Goal: Information Seeking & Learning: Learn about a topic

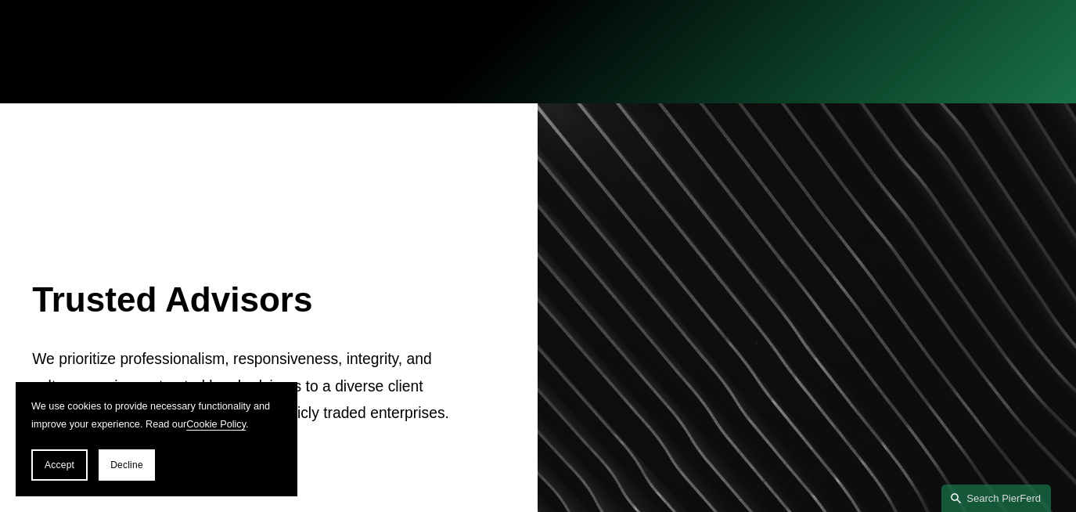
scroll to position [445, 0]
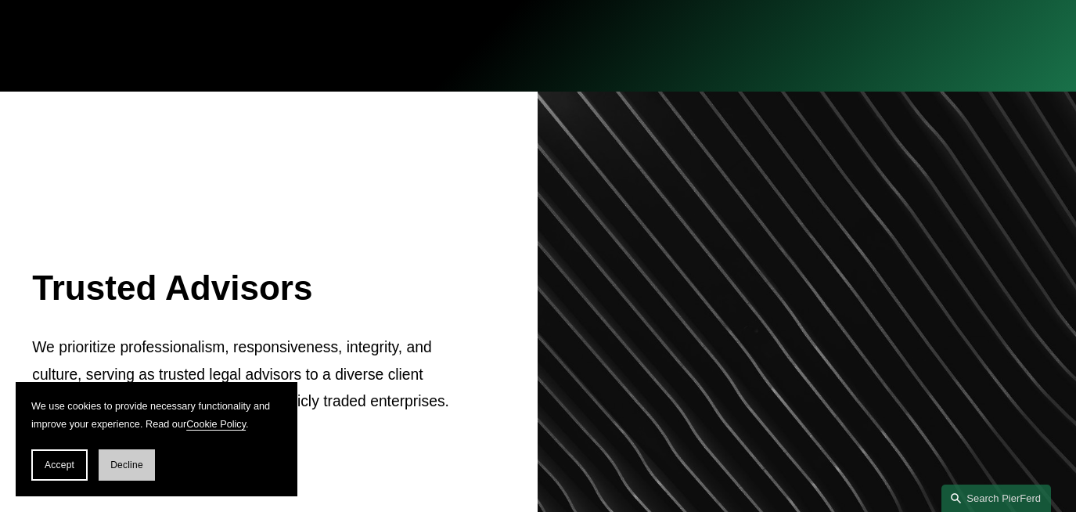
click at [136, 460] on span "Decline" at bounding box center [126, 464] width 33 height 11
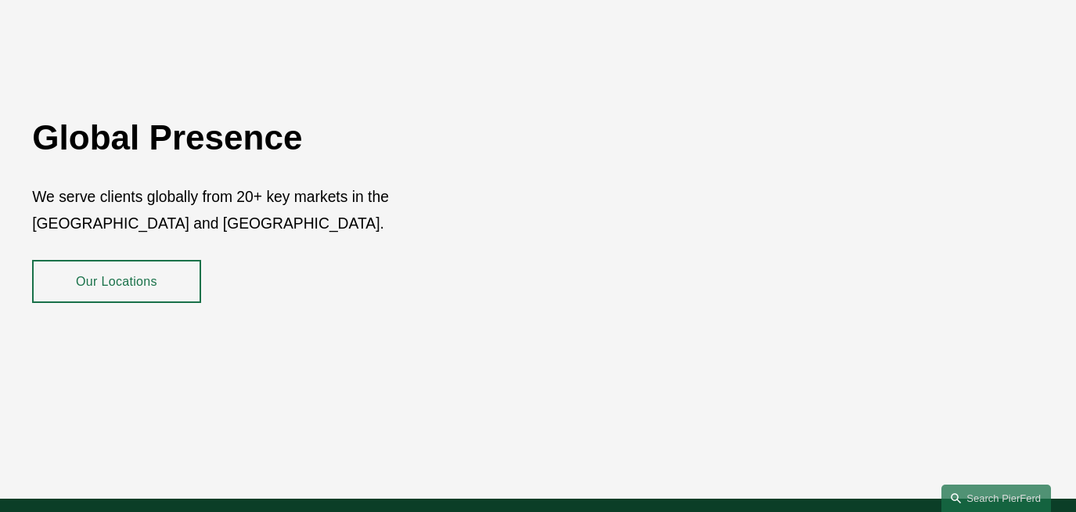
scroll to position [2439, 0]
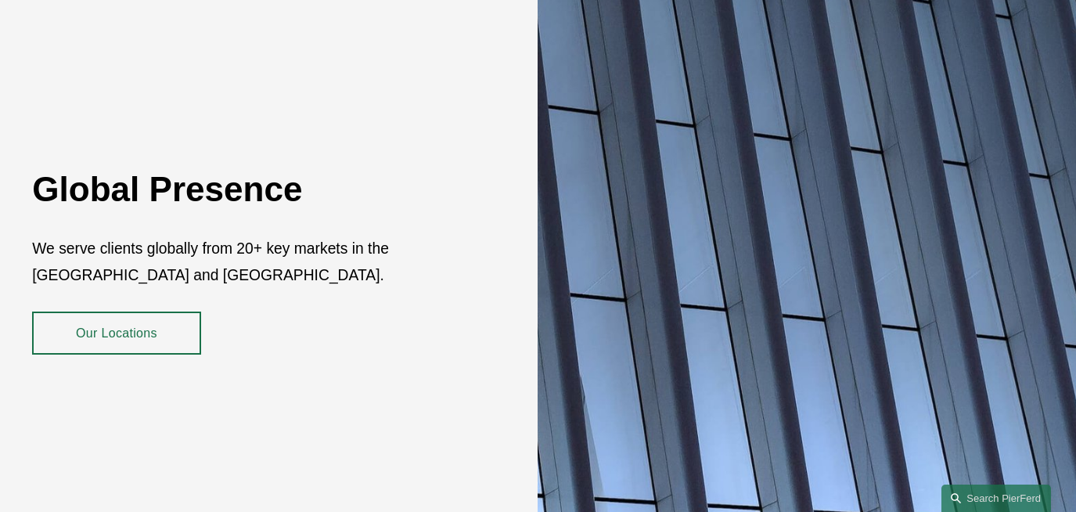
click at [149, 329] on link "Our Locations" at bounding box center [116, 333] width 168 height 44
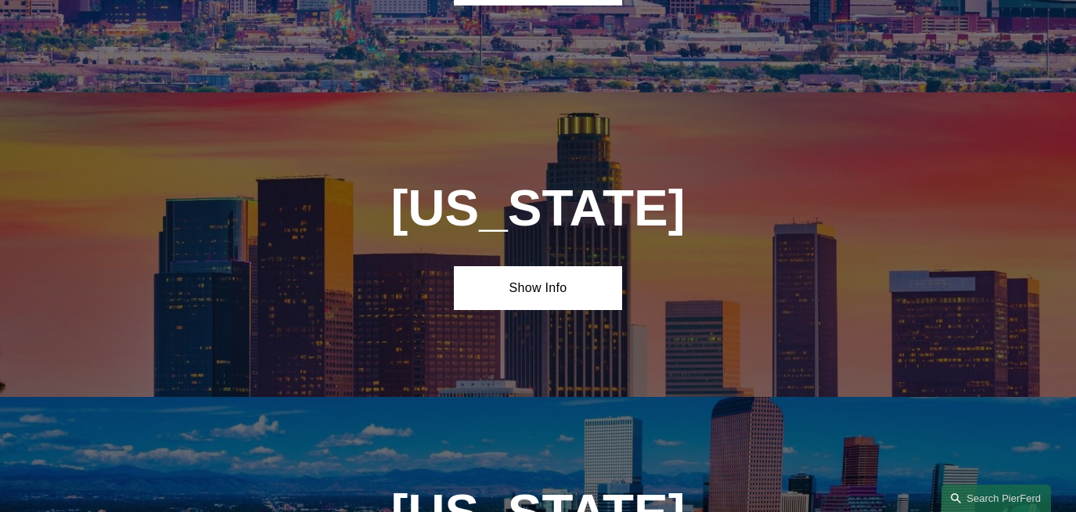
scroll to position [885, 0]
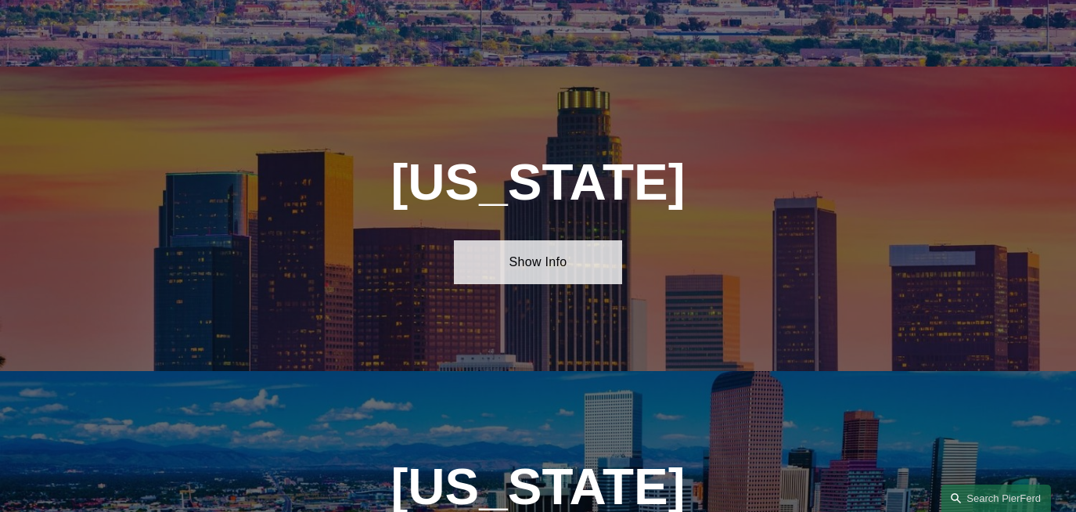
click at [535, 259] on link "Show Info" at bounding box center [538, 262] width 168 height 44
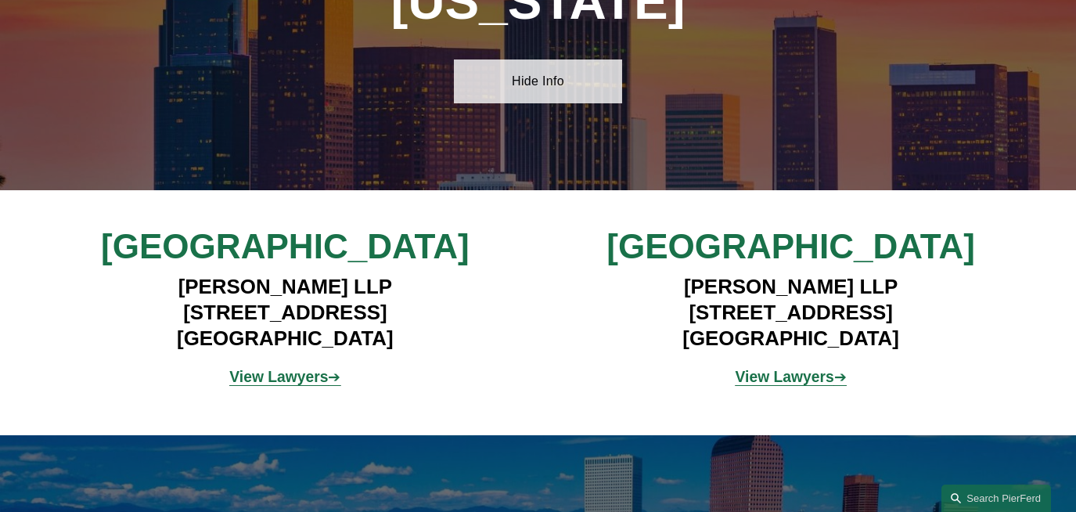
scroll to position [1070, 0]
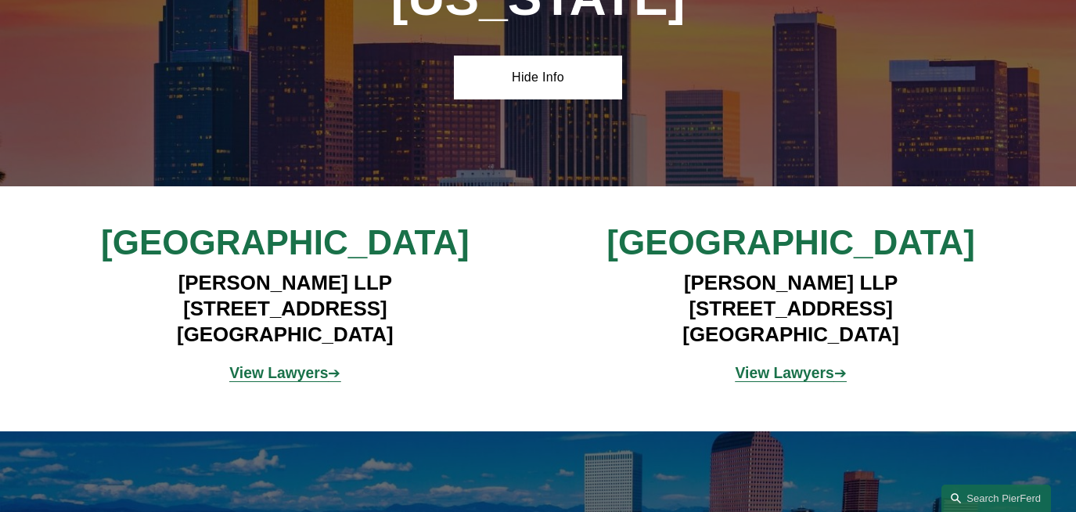
click at [315, 376] on strong "View Lawyers" at bounding box center [278, 373] width 99 height 16
drag, startPoint x: 410, startPoint y: 332, endPoint x: 158, endPoint y: 308, distance: 253.0
click at [152, 308] on h4 "Pierson Ferdinand LLP 12100 Wilshire Blvd, Suite 800 Los Angeles, CA 90025" at bounding box center [285, 308] width 422 height 77
copy h4 "2100 Wilshire Blvd, Suite 800 Los Angeles, CA 90025"
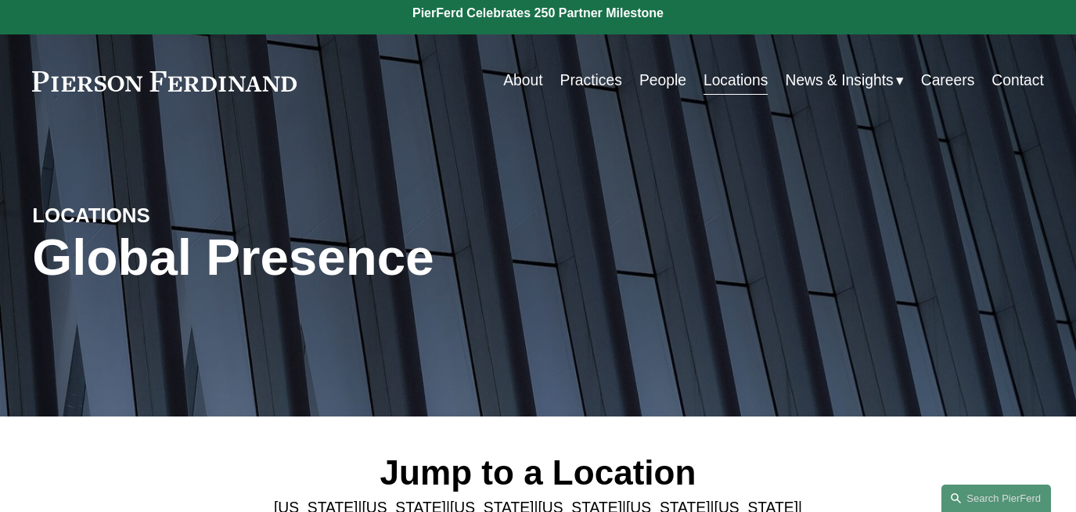
scroll to position [2, 0]
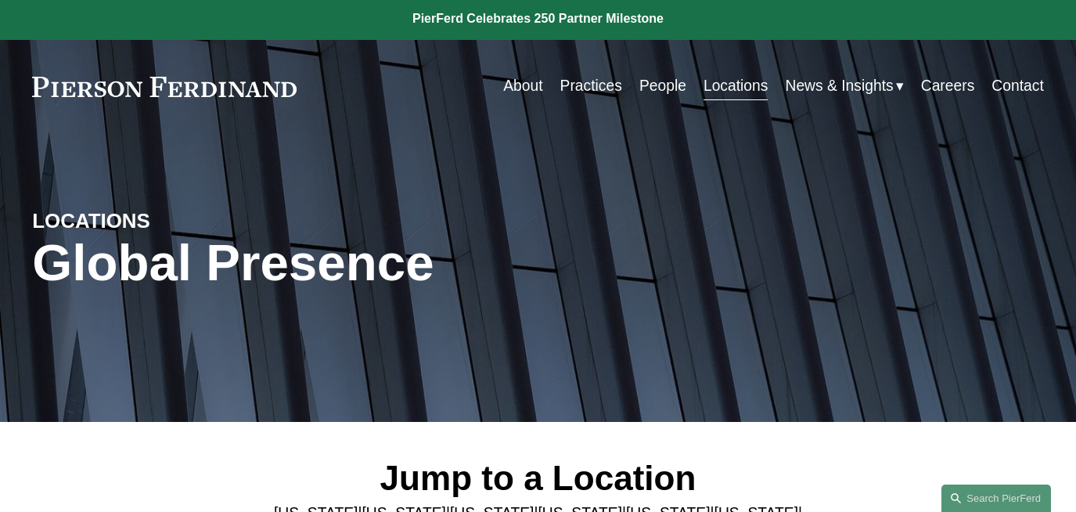
click at [581, 88] on link "Practices" at bounding box center [591, 86] width 62 height 31
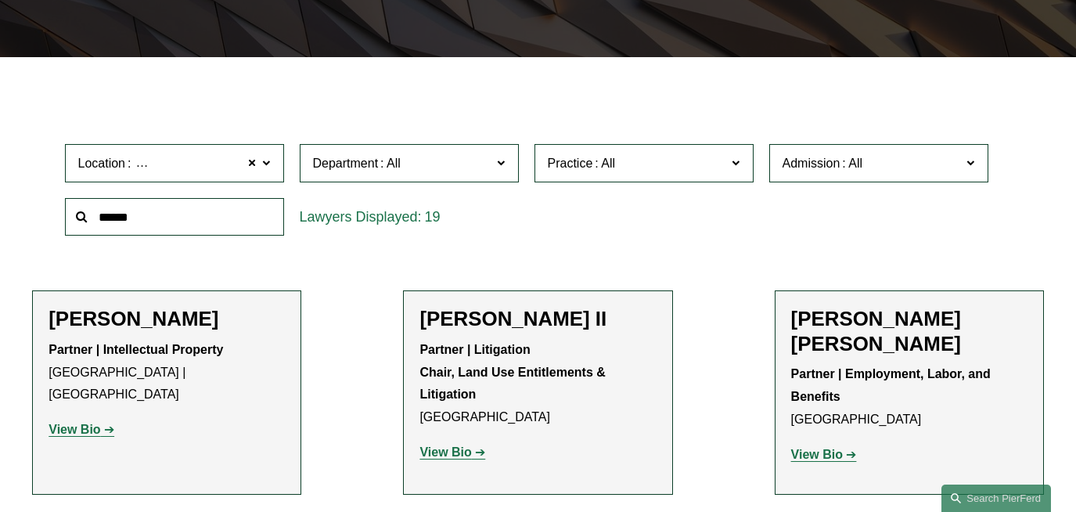
scroll to position [365, 0]
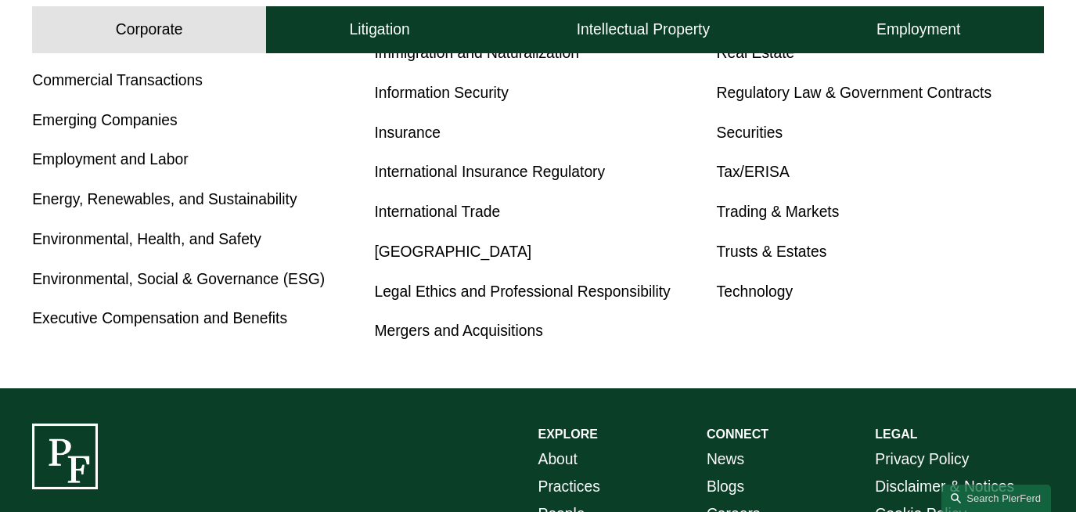
scroll to position [929, 0]
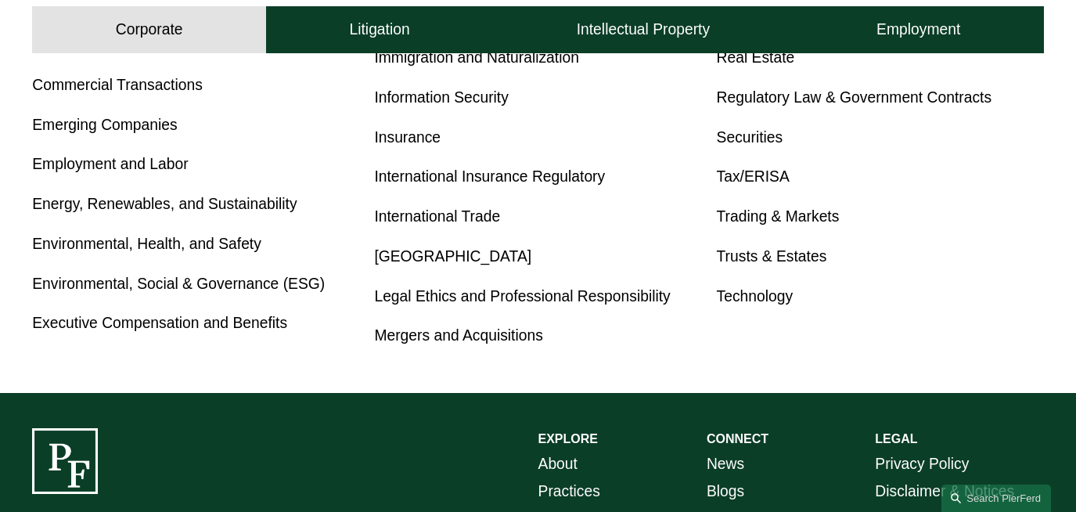
click at [127, 203] on link "Energy, Renewables, and Sustainability" at bounding box center [164, 204] width 264 height 16
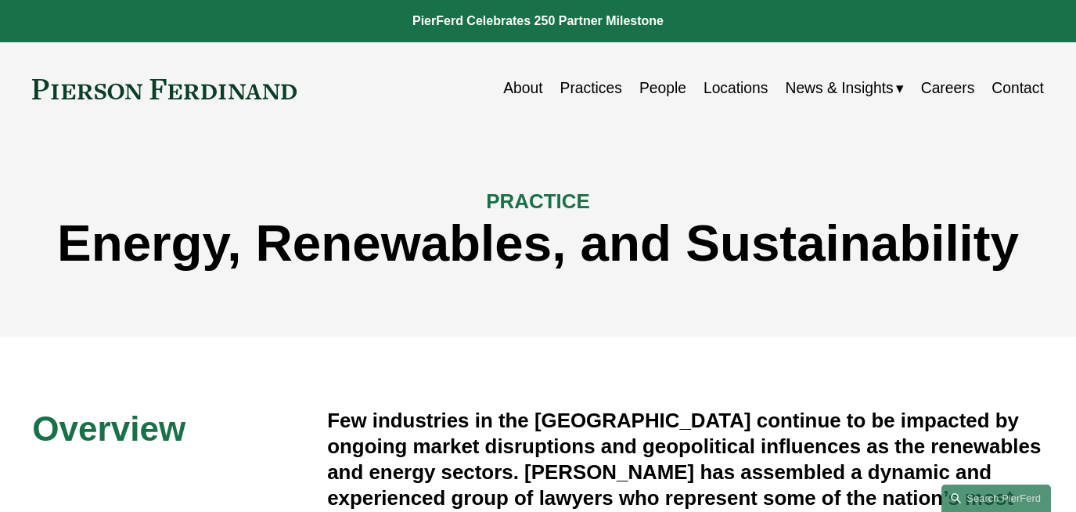
click at [606, 90] on link "Practices" at bounding box center [591, 89] width 62 height 31
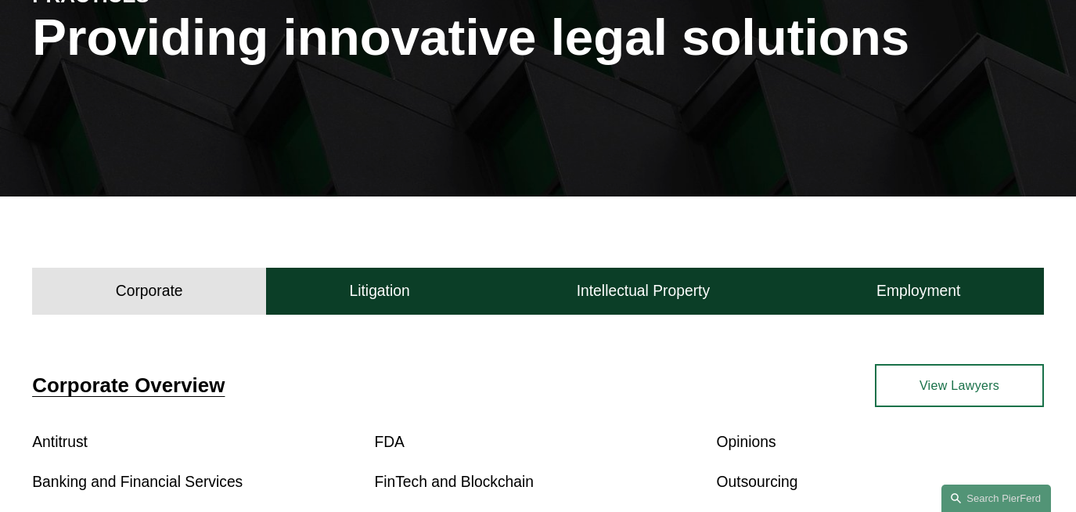
scroll to position [279, 0]
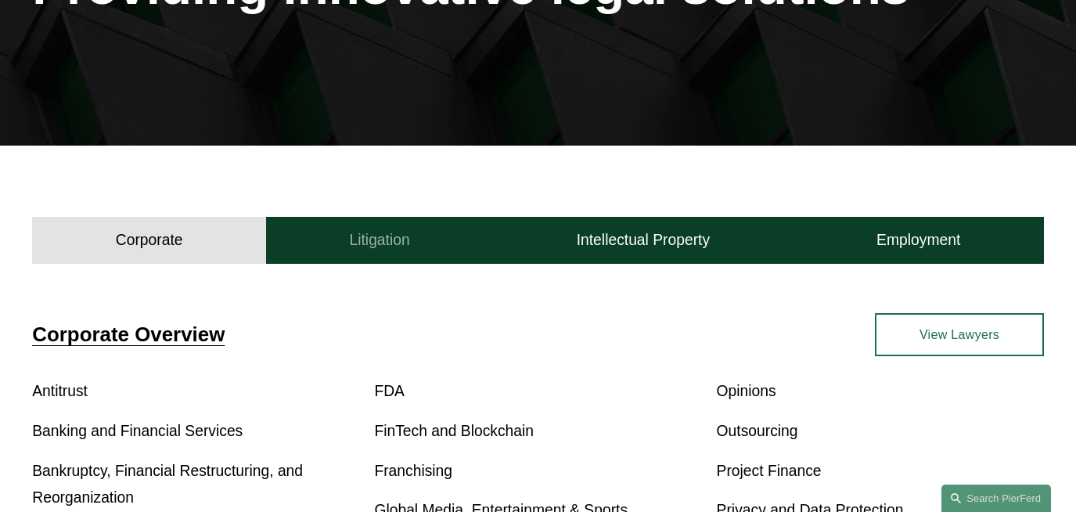
click at [338, 235] on button "Litigation" at bounding box center [379, 240] width 227 height 47
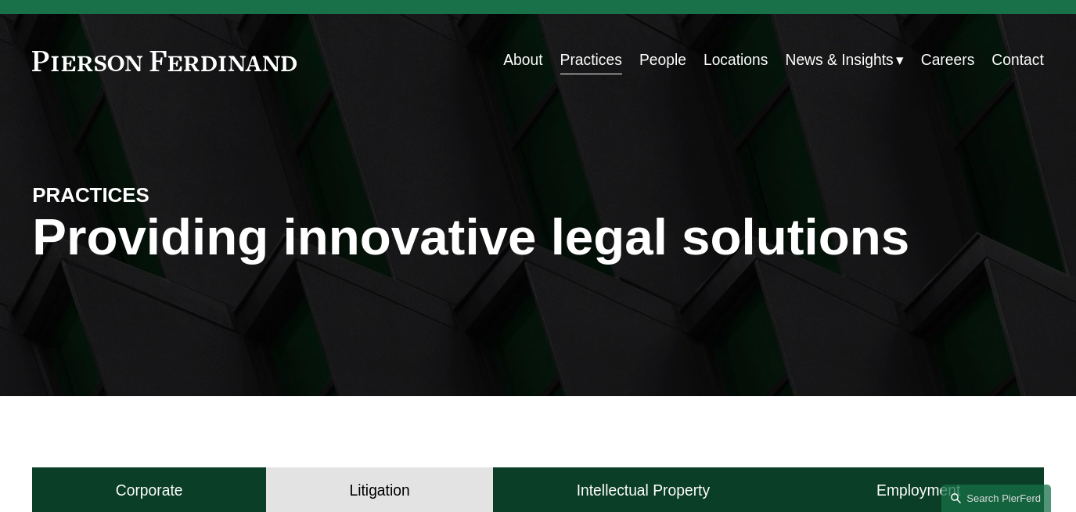
scroll to position [0, 0]
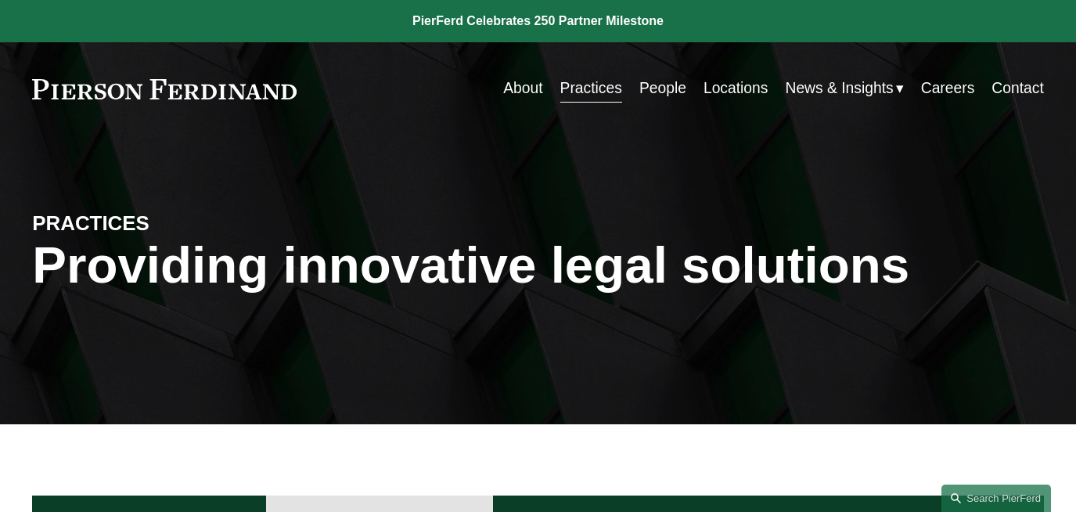
click at [658, 92] on link "People" at bounding box center [662, 89] width 47 height 31
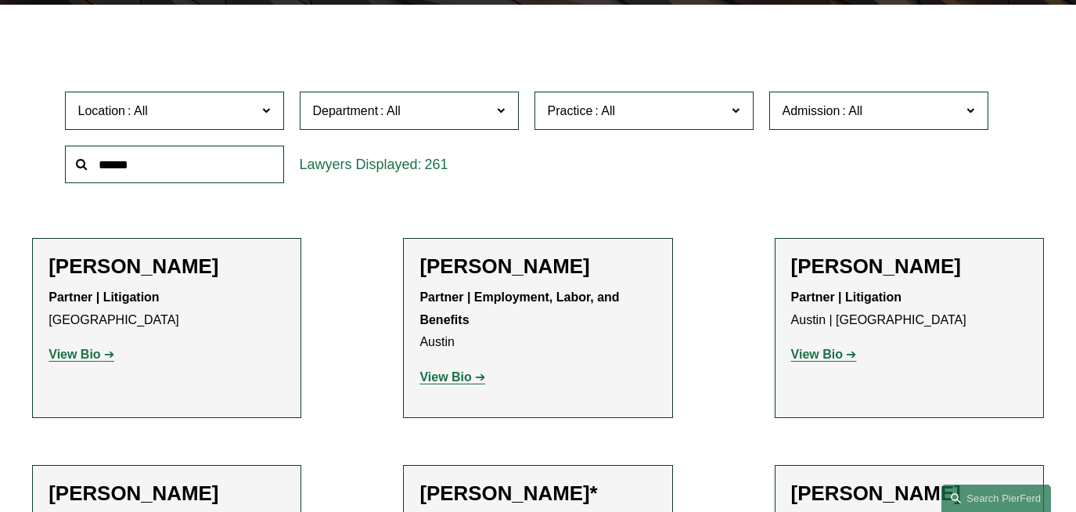
scroll to position [421, 0]
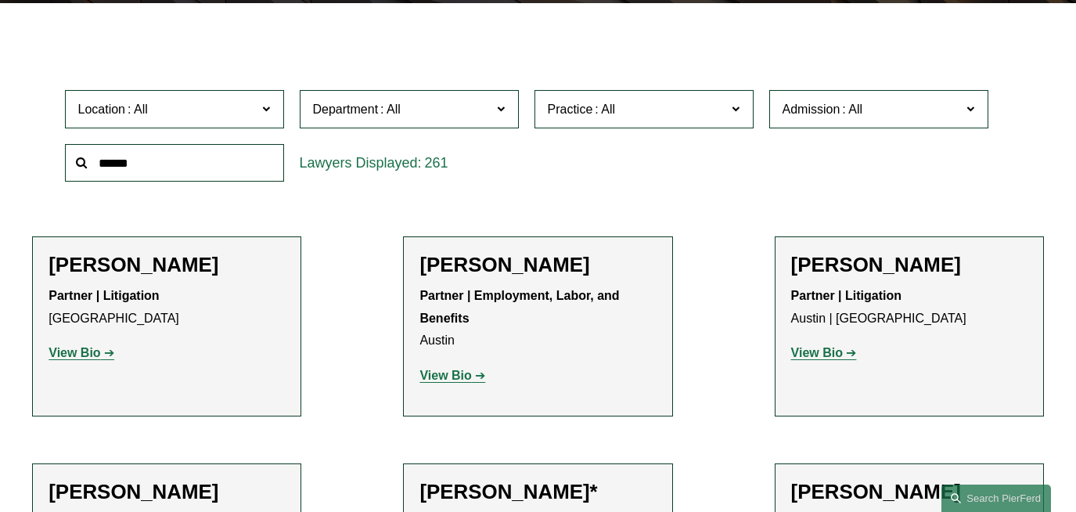
click at [487, 113] on span "Department" at bounding box center [402, 109] width 179 height 21
click at [0, 0] on link "Litigation" at bounding box center [0, 0] width 0 height 0
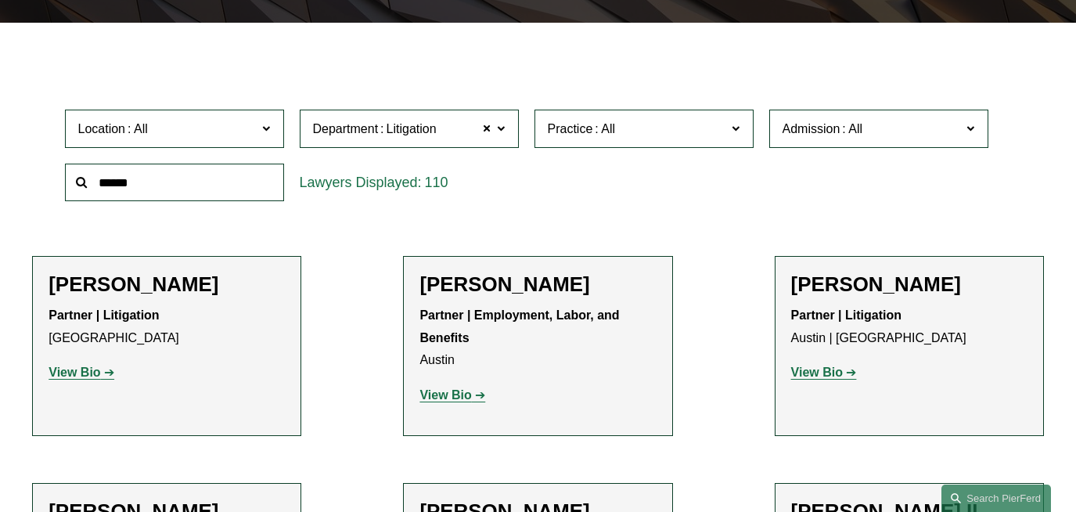
scroll to position [402, 0]
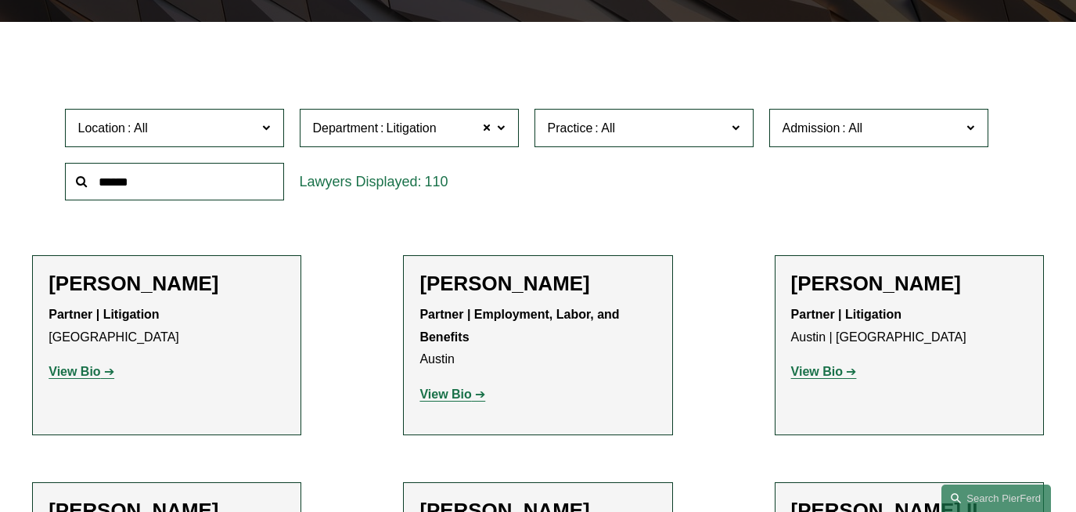
click at [271, 129] on label "Location" at bounding box center [174, 128] width 219 height 38
click at [0, 0] on link "Los Angeles" at bounding box center [0, 0] width 0 height 0
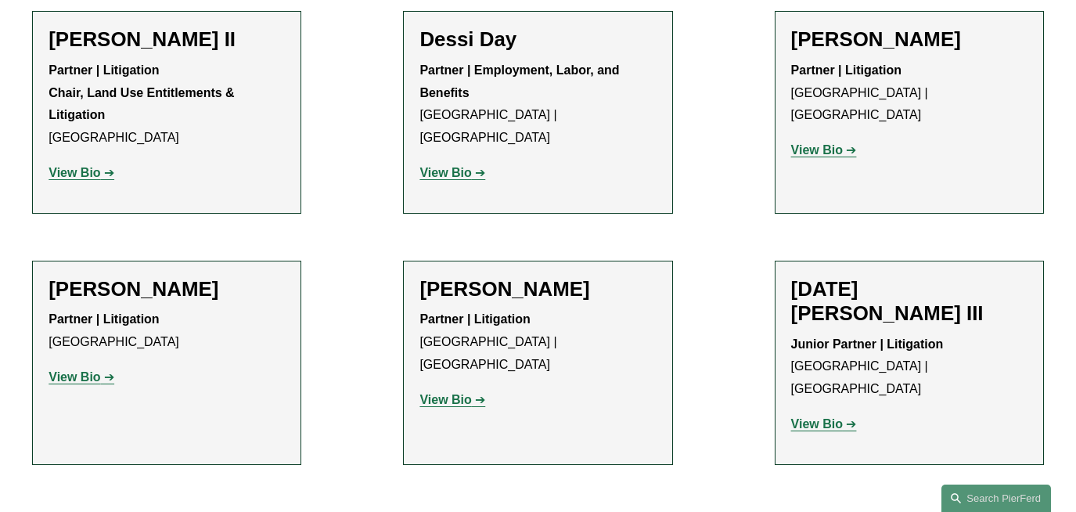
scroll to position [648, 0]
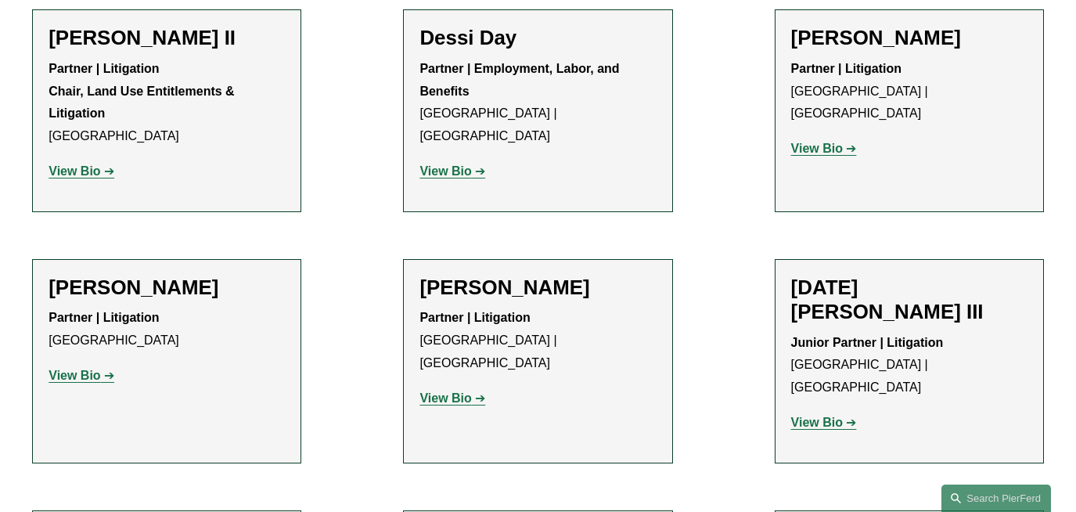
click at [95, 168] on strong "View Bio" at bounding box center [75, 170] width 52 height 13
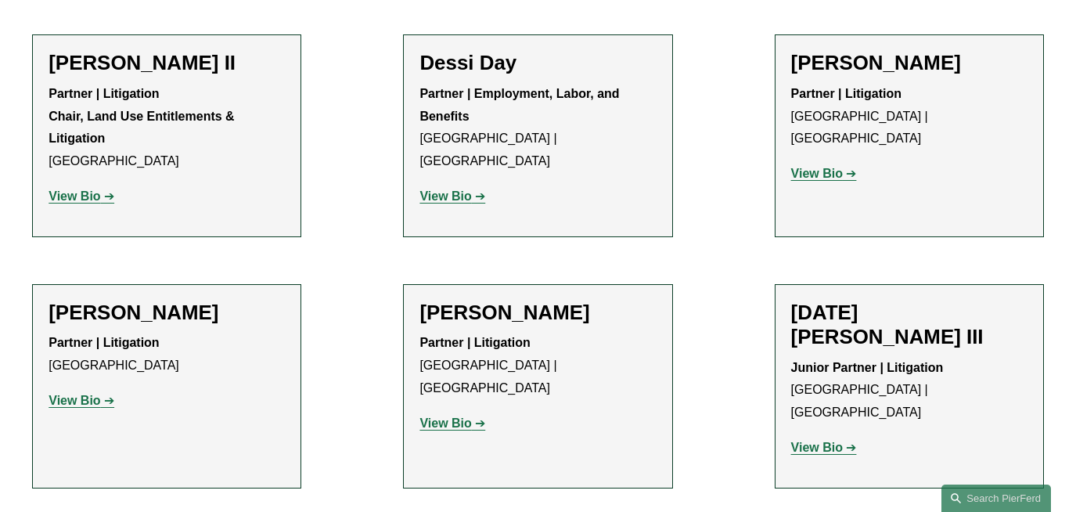
scroll to position [626, 0]
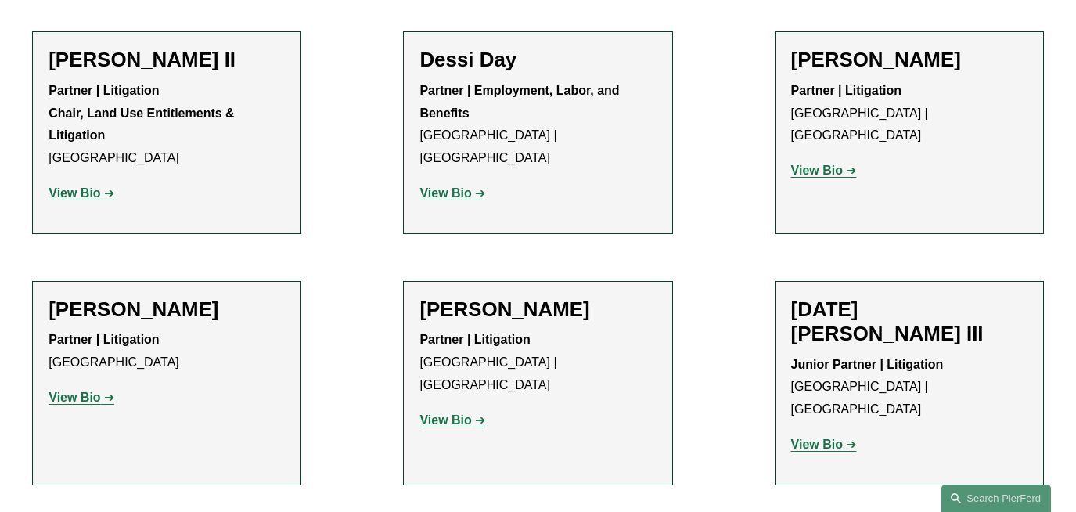
click at [867, 62] on h2 "Drew Lanphere" at bounding box center [909, 60] width 236 height 24
click at [827, 164] on strong "View Bio" at bounding box center [817, 170] width 52 height 13
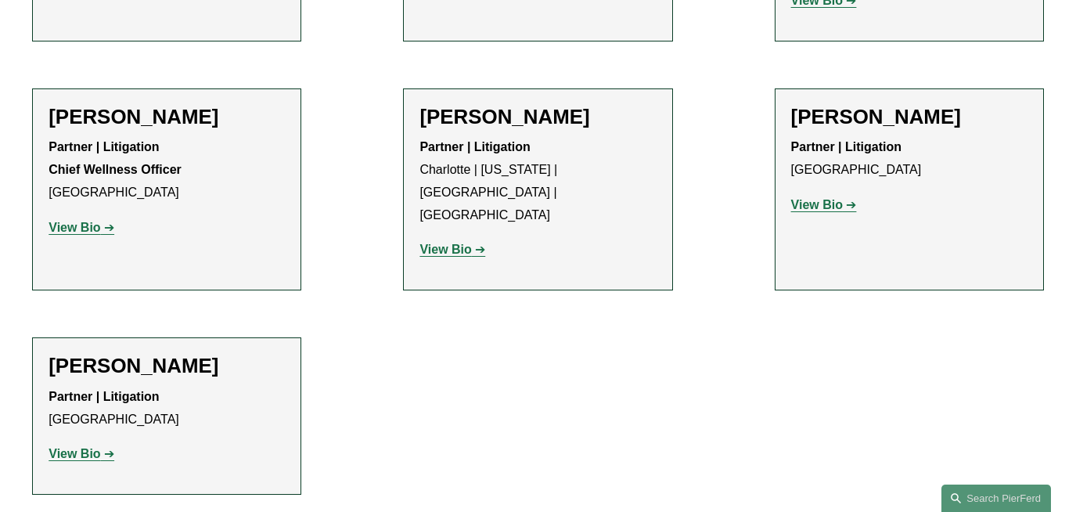
scroll to position [1071, 0]
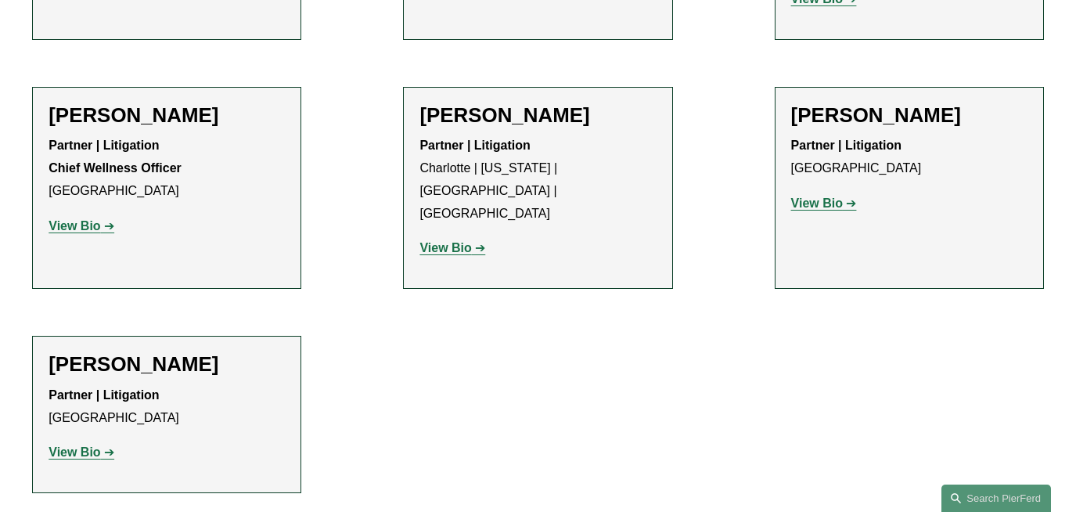
click at [97, 445] on strong "View Bio" at bounding box center [75, 451] width 52 height 13
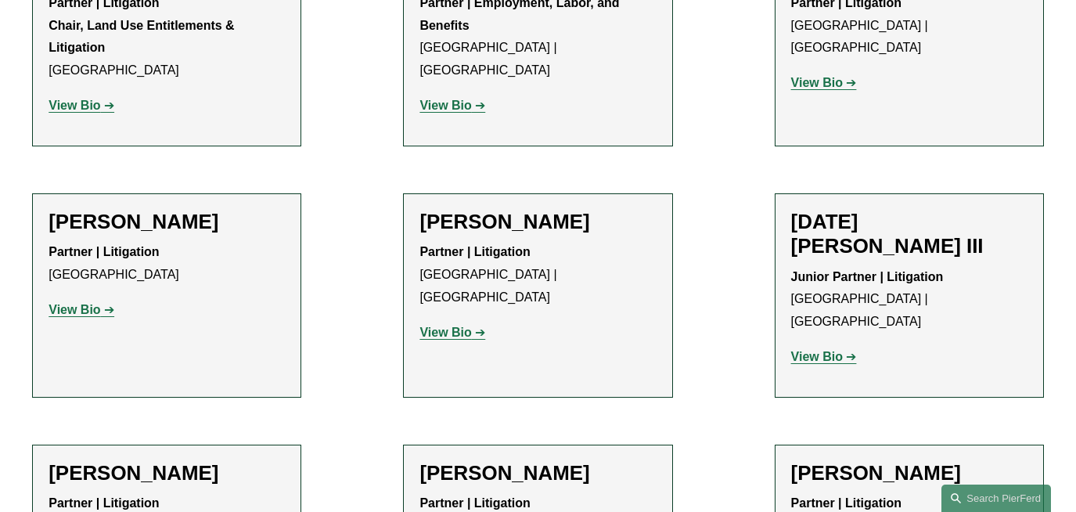
scroll to position [716, 0]
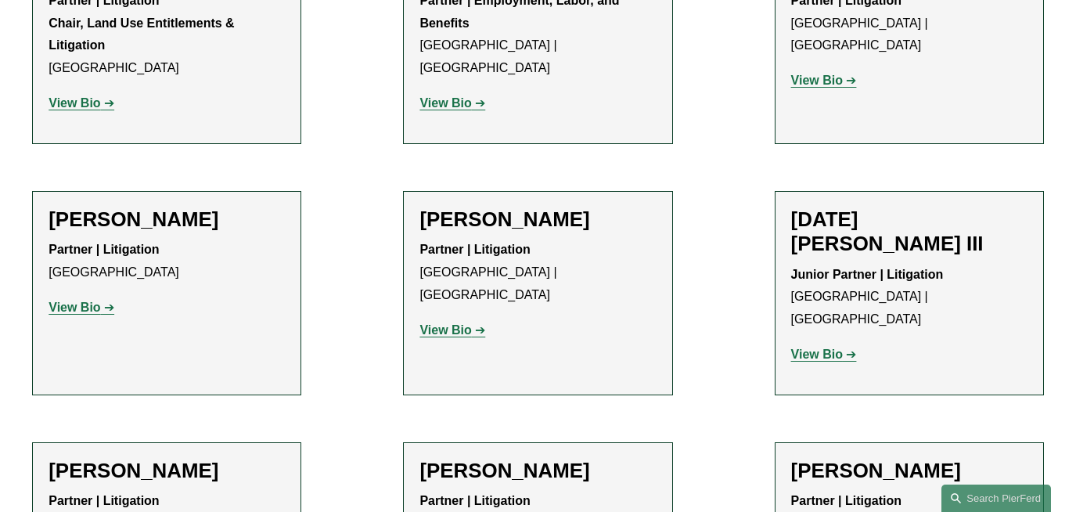
click at [81, 312] on strong "View Bio" at bounding box center [75, 306] width 52 height 13
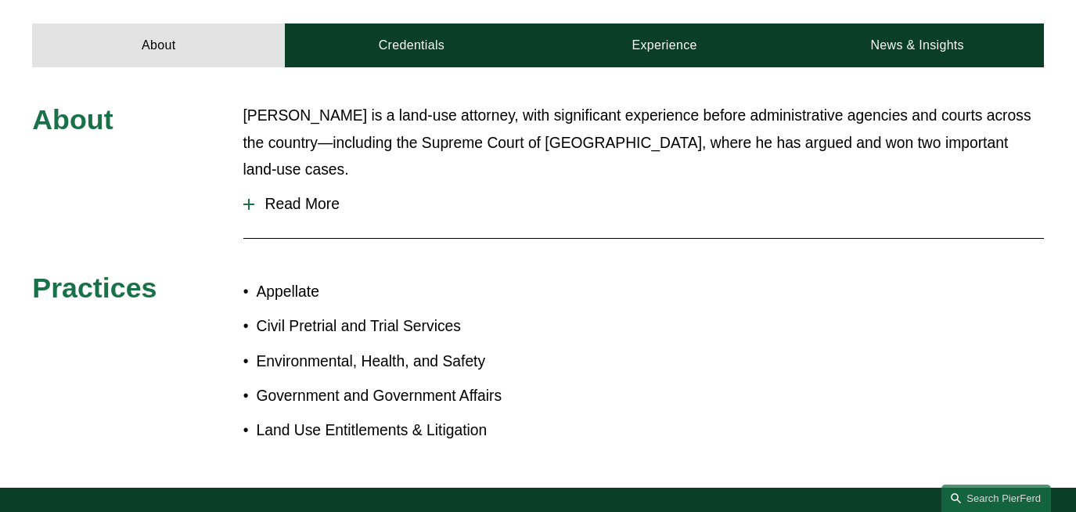
scroll to position [638, 0]
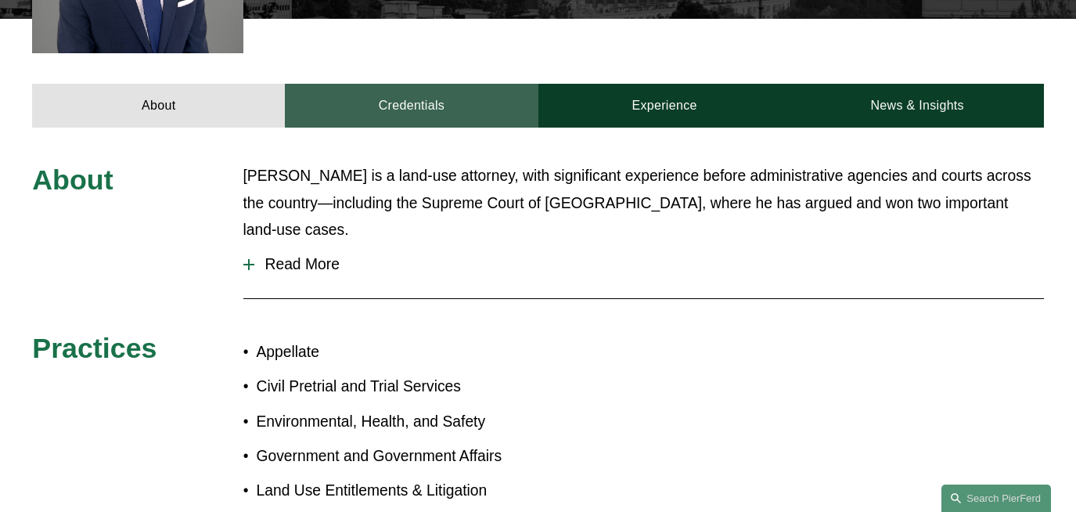
click at [489, 95] on link "Credentials" at bounding box center [411, 106] width 253 height 44
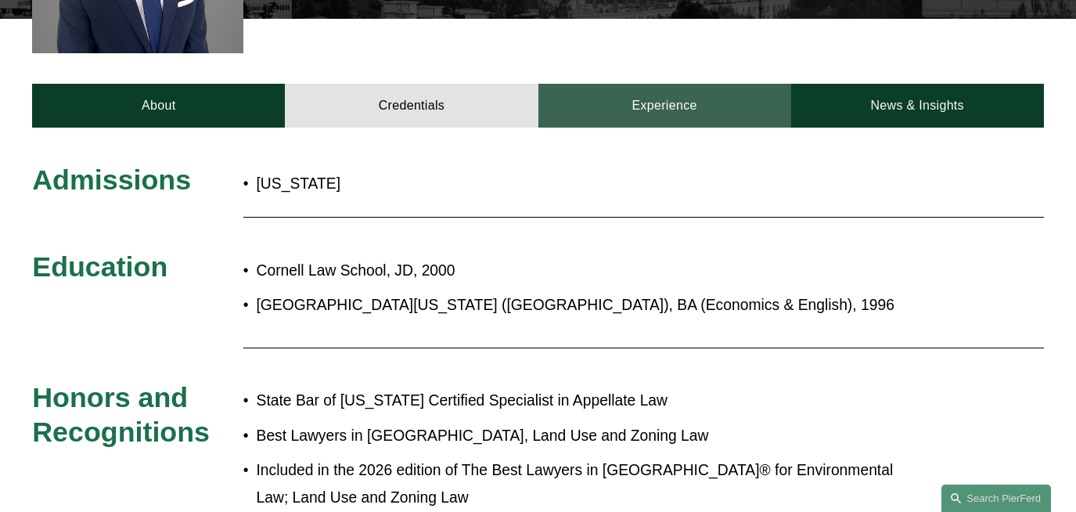
click at [588, 100] on link "Experience" at bounding box center [664, 106] width 253 height 44
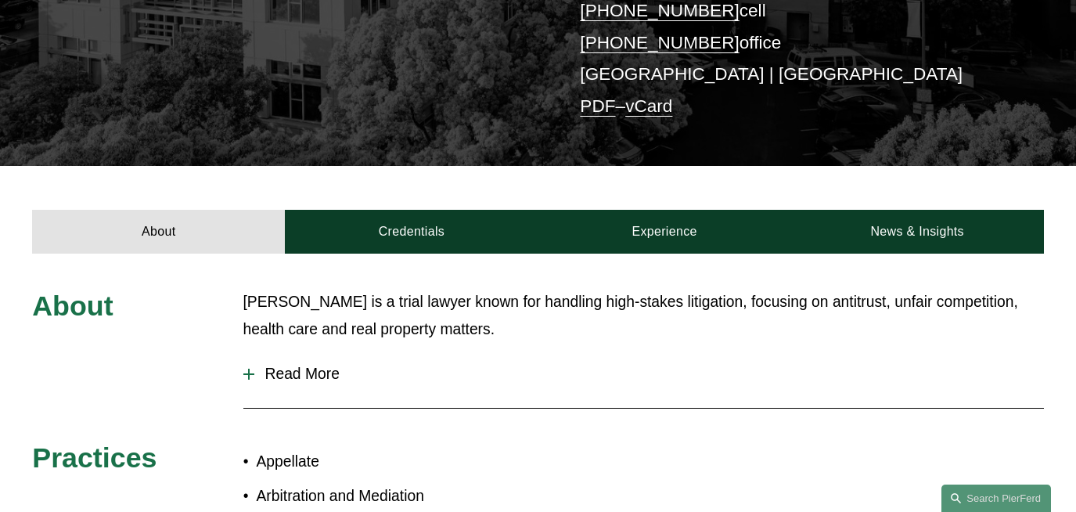
scroll to position [391, 0]
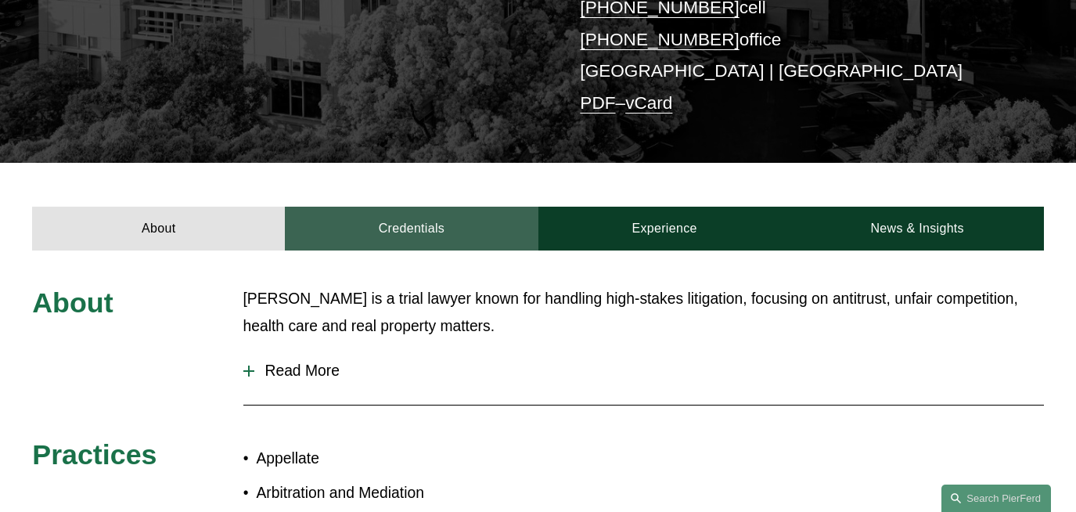
click at [417, 207] on link "Credentials" at bounding box center [411, 229] width 253 height 44
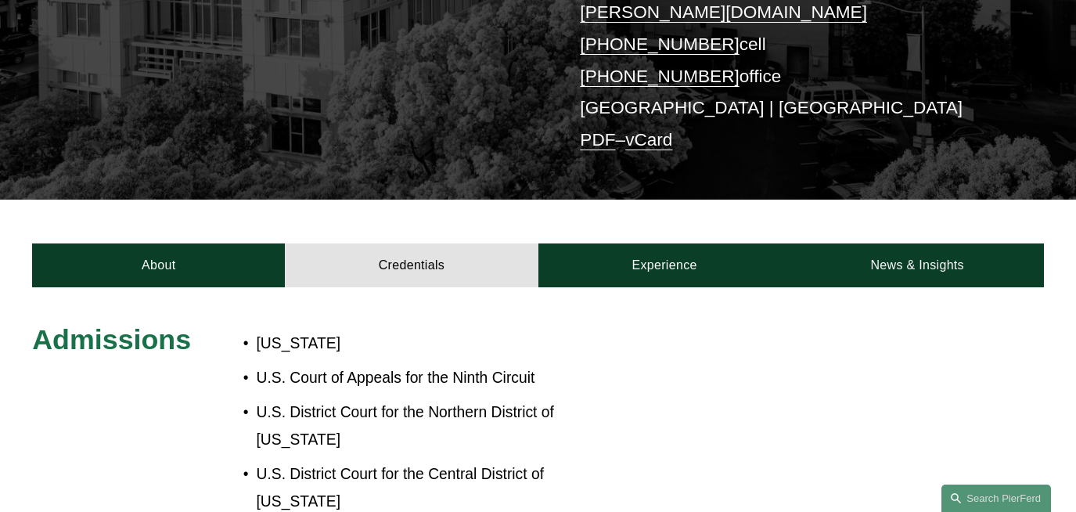
scroll to position [270, 0]
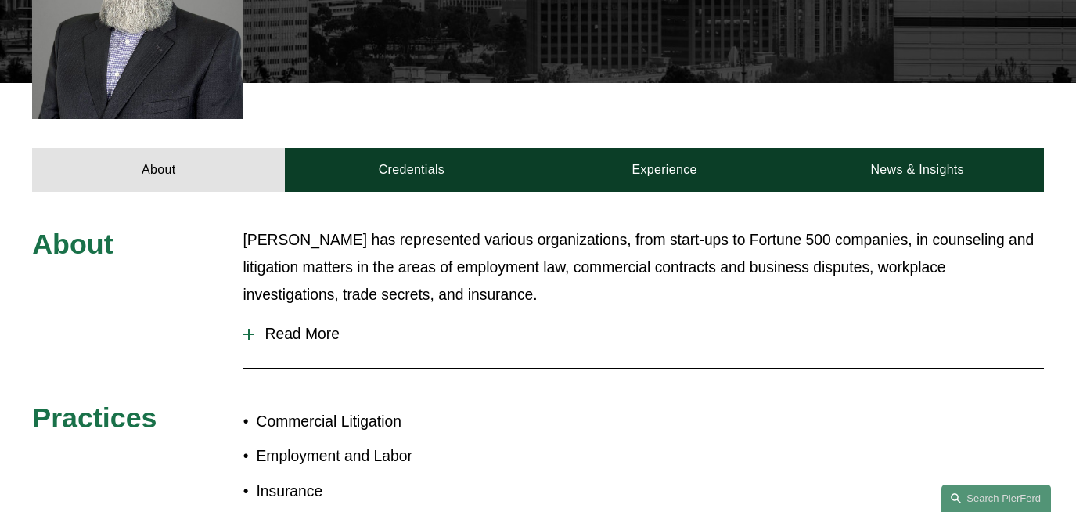
scroll to position [529, 0]
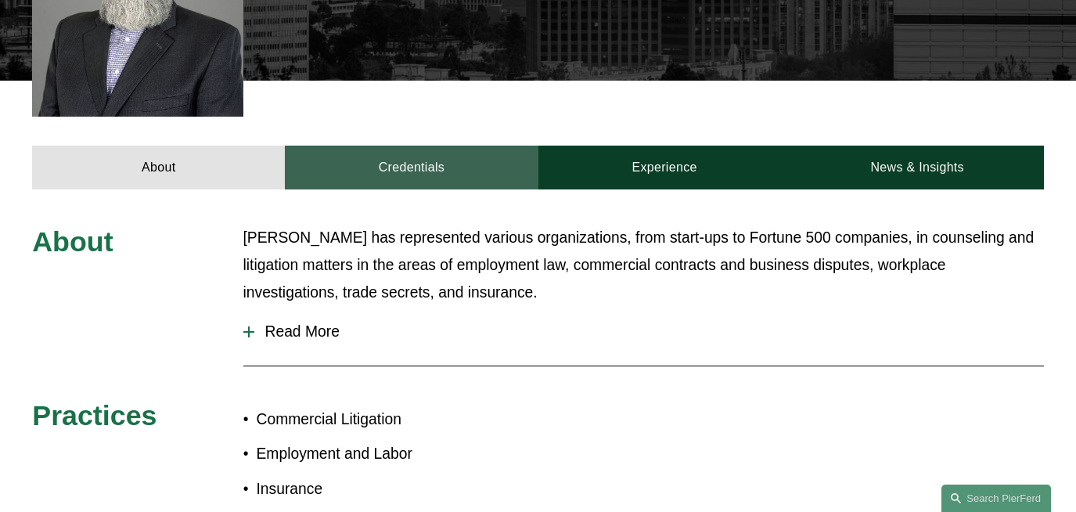
click at [452, 148] on link "Credentials" at bounding box center [411, 168] width 253 height 44
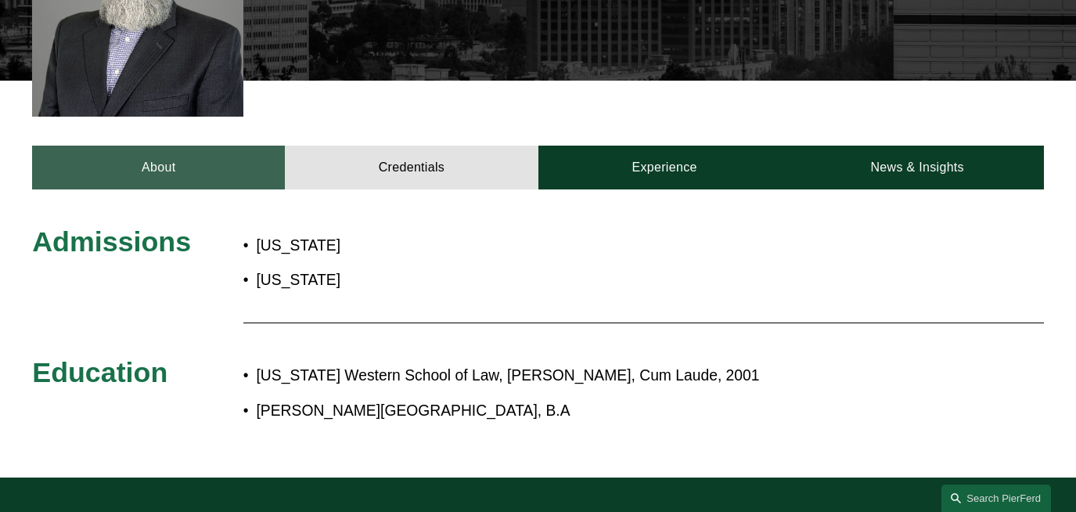
click at [215, 146] on link "About" at bounding box center [158, 168] width 253 height 44
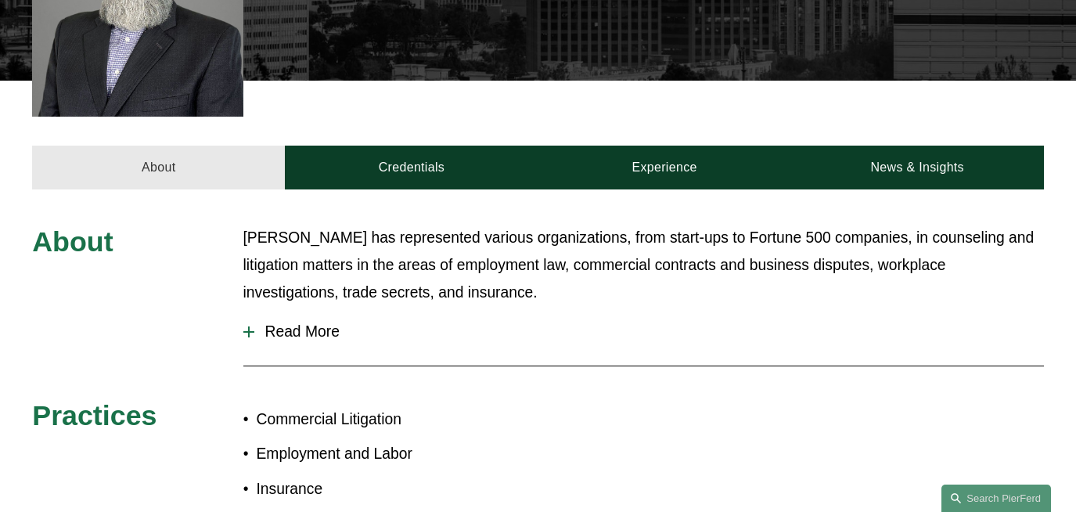
scroll to position [0, 0]
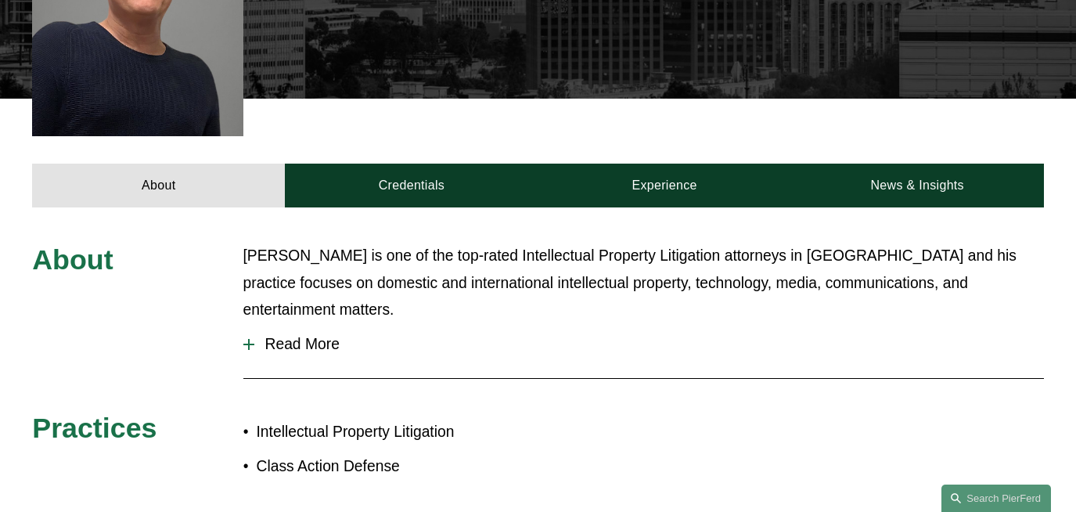
scroll to position [525, 0]
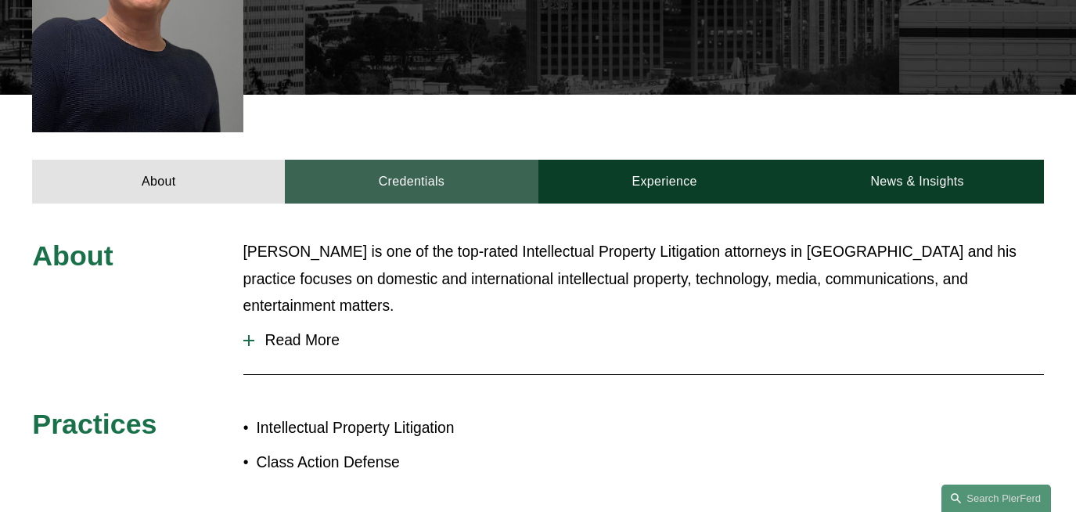
click at [404, 160] on link "Credentials" at bounding box center [411, 182] width 253 height 44
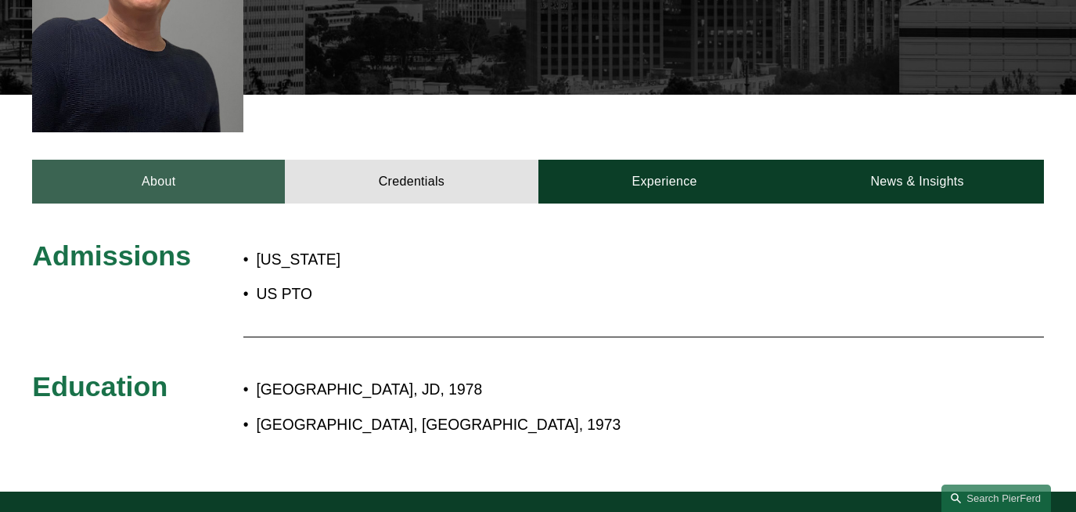
click at [241, 160] on link "About" at bounding box center [158, 182] width 253 height 44
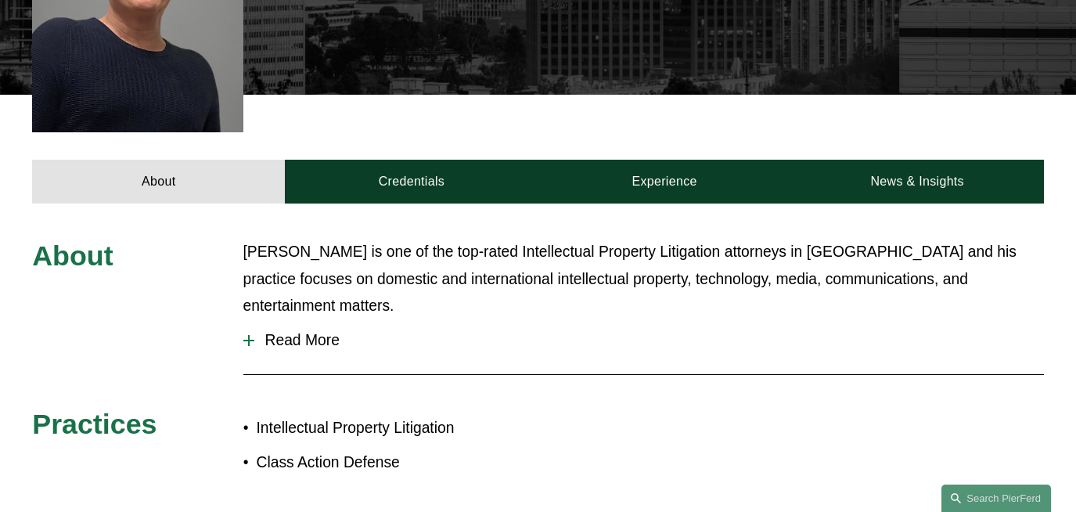
click at [303, 320] on button "Read More" at bounding box center [643, 340] width 800 height 41
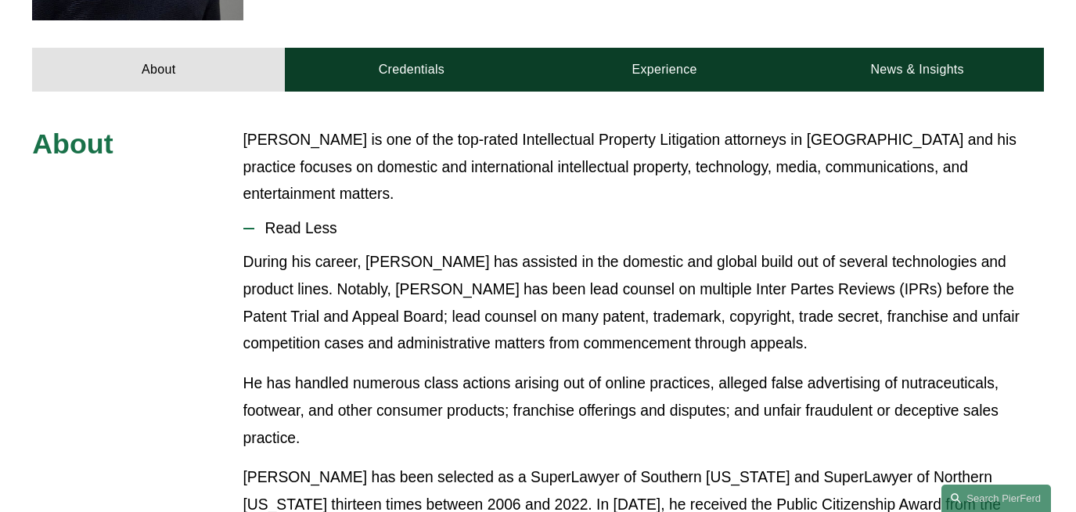
scroll to position [0, 0]
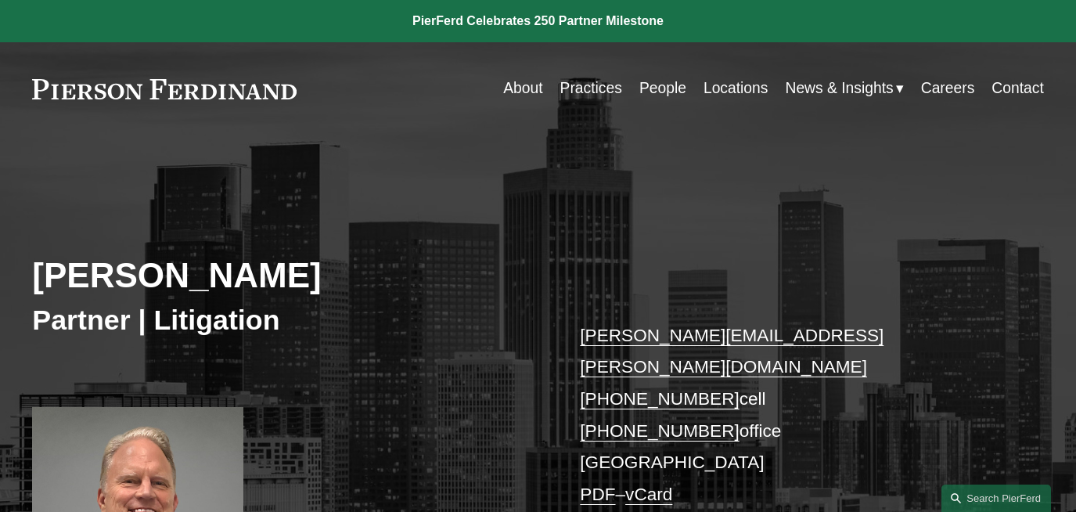
click at [736, 98] on link "Locations" at bounding box center [735, 89] width 65 height 31
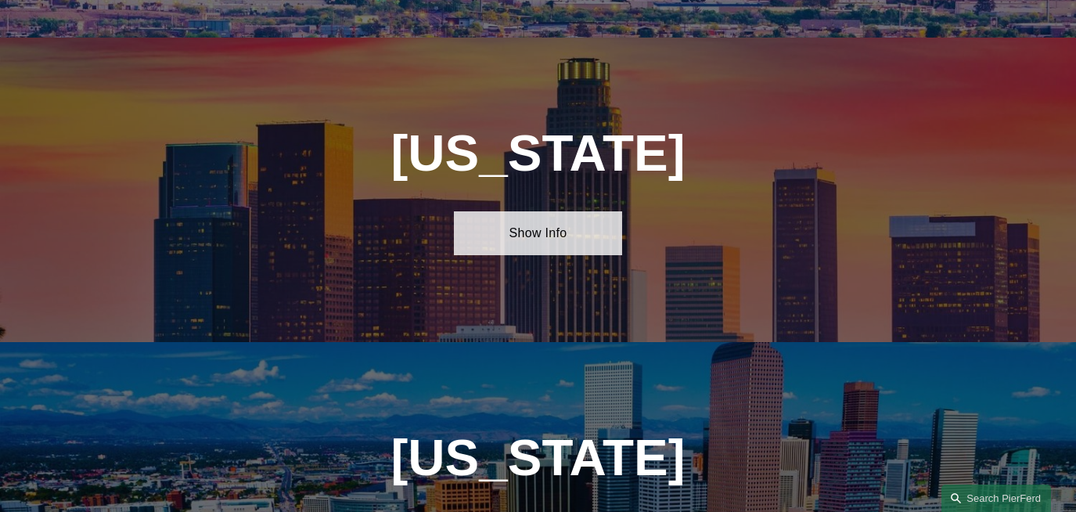
scroll to position [919, 0]
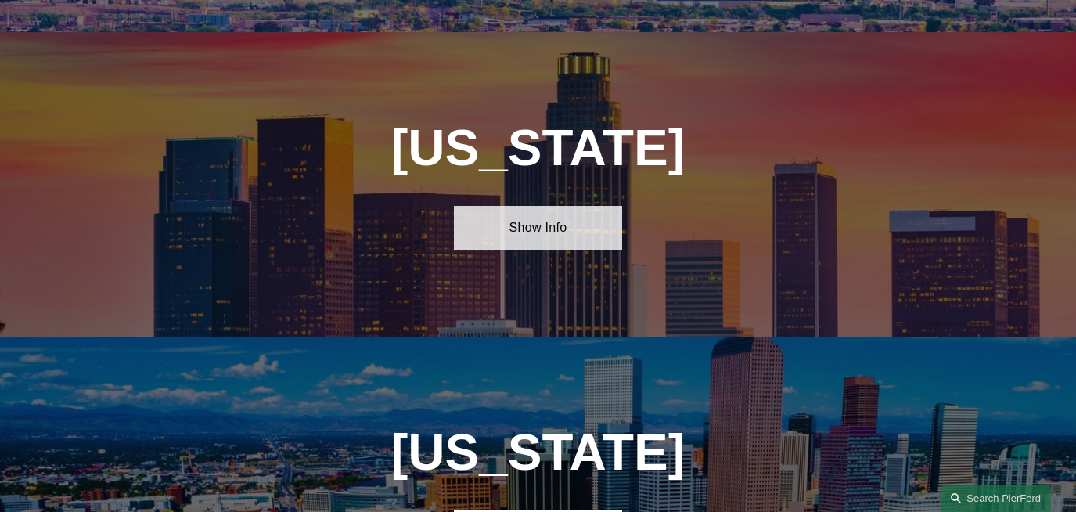
click at [523, 231] on link "Show Info" at bounding box center [538, 228] width 168 height 44
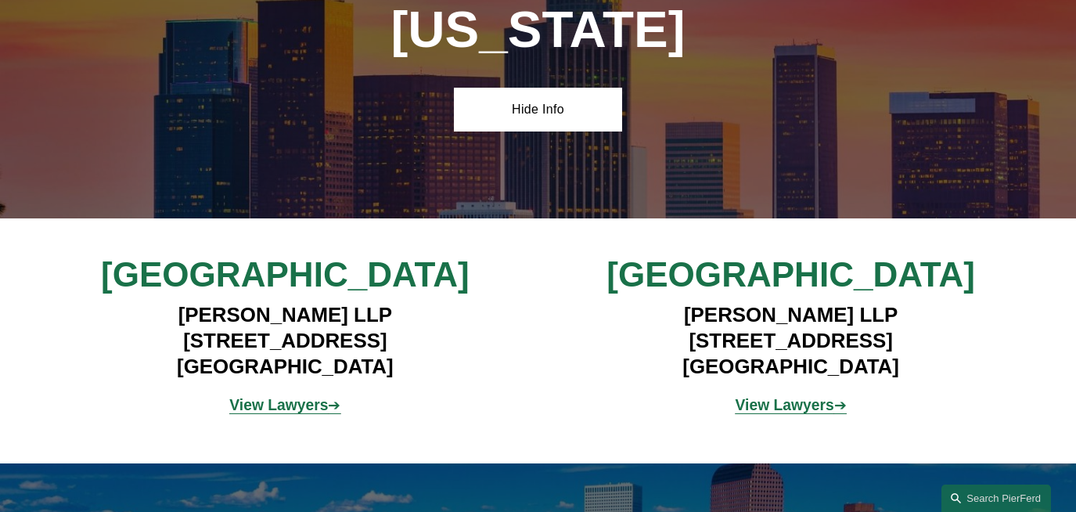
scroll to position [1057, 0]
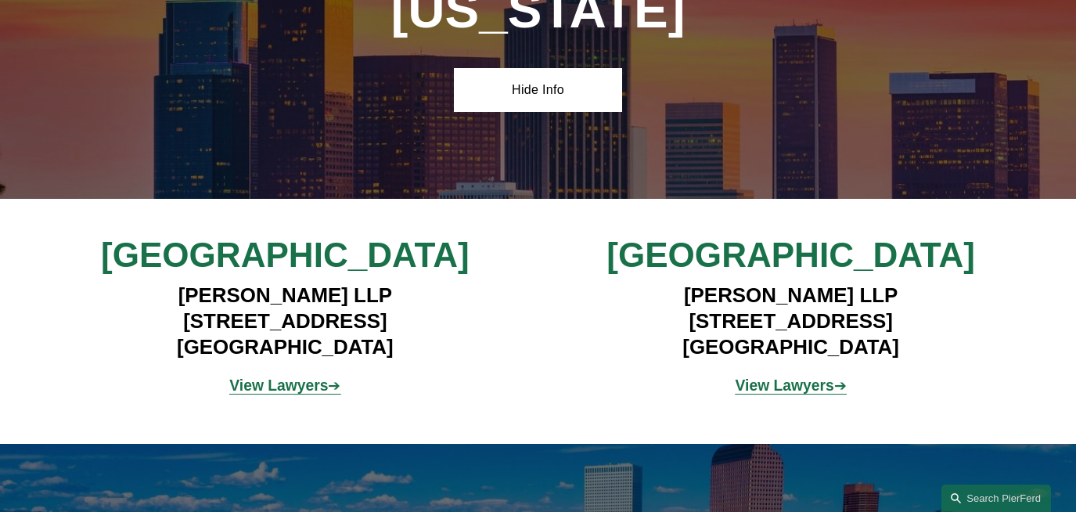
click at [273, 384] on strong "View Lawyers" at bounding box center [278, 385] width 99 height 16
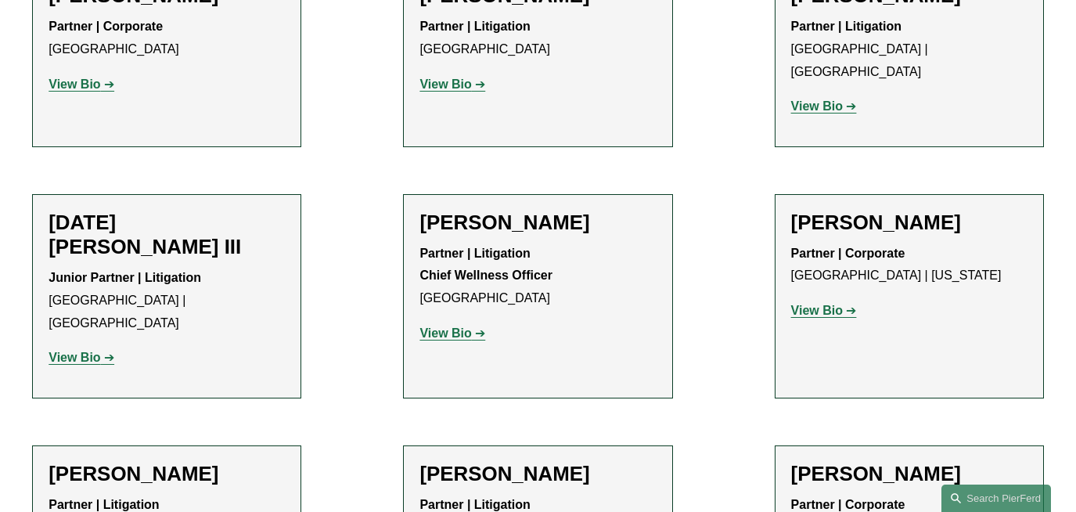
scroll to position [1418, 0]
click at [821, 303] on strong "View Bio" at bounding box center [817, 309] width 52 height 13
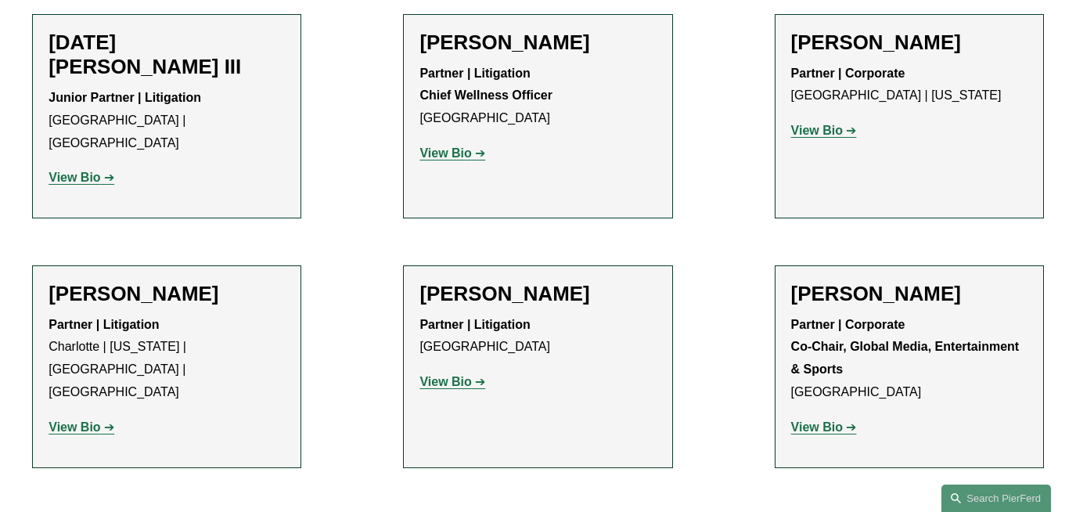
scroll to position [1720, 0]
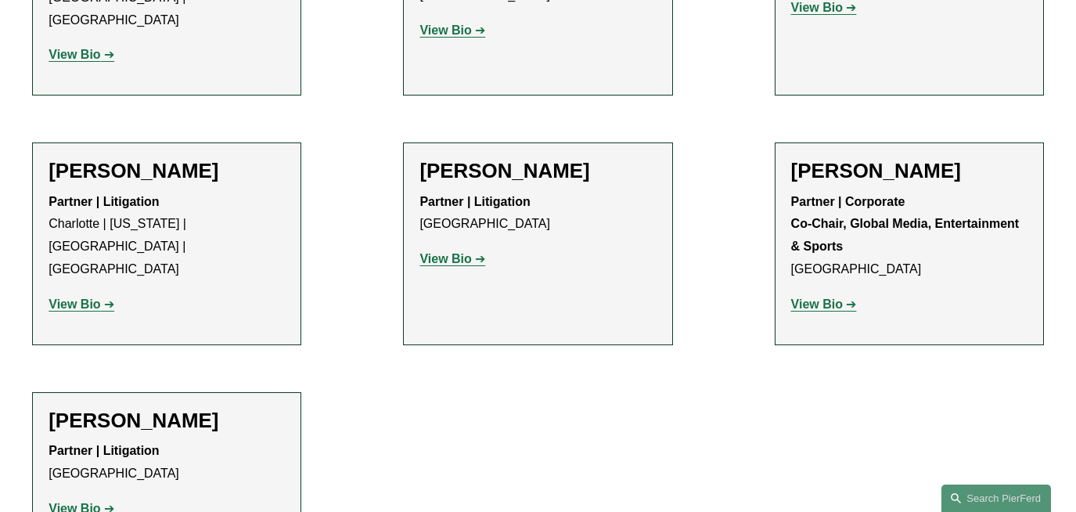
click at [93, 297] on strong "View Bio" at bounding box center [75, 303] width 52 height 13
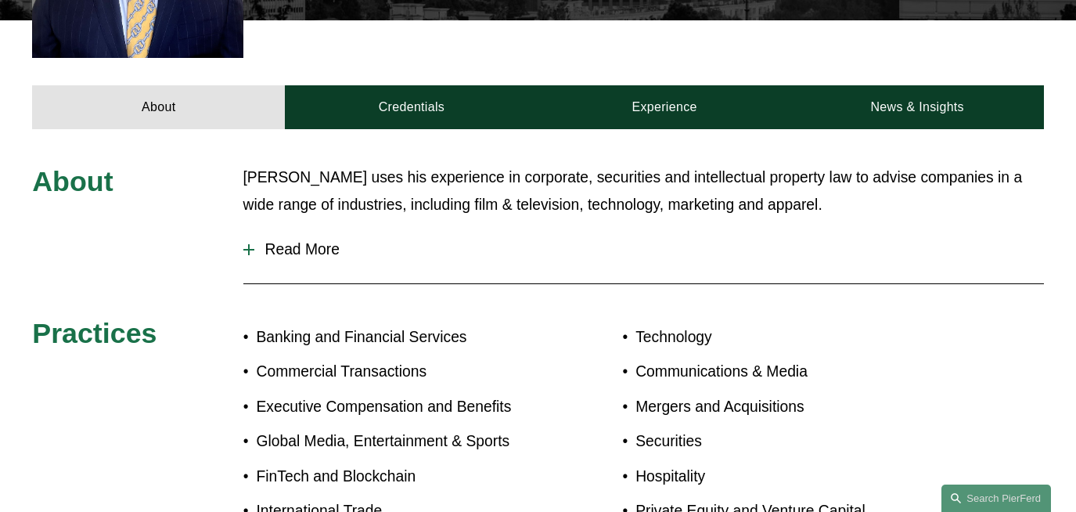
scroll to position [609, 0]
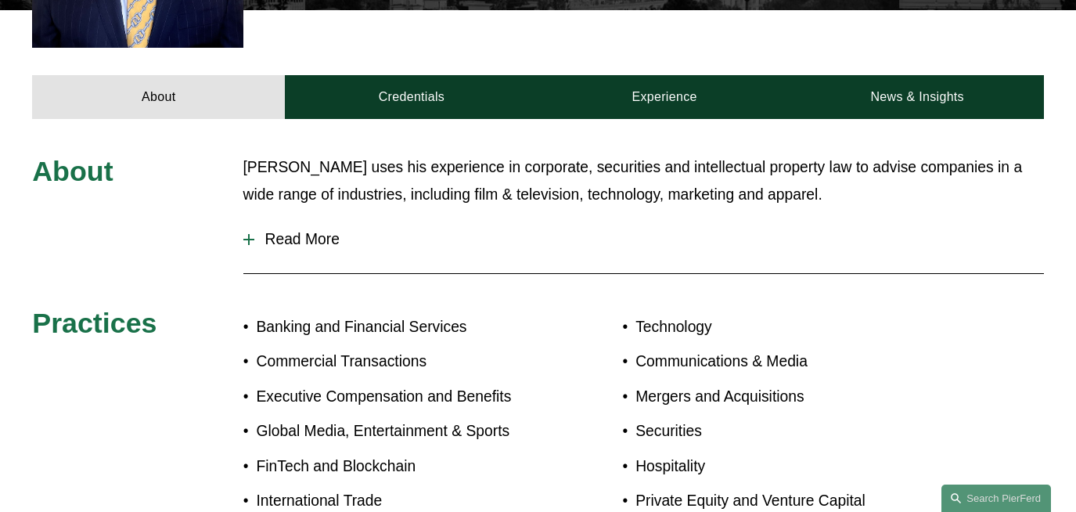
click at [305, 231] on span "Read More" at bounding box center [648, 239] width 789 height 17
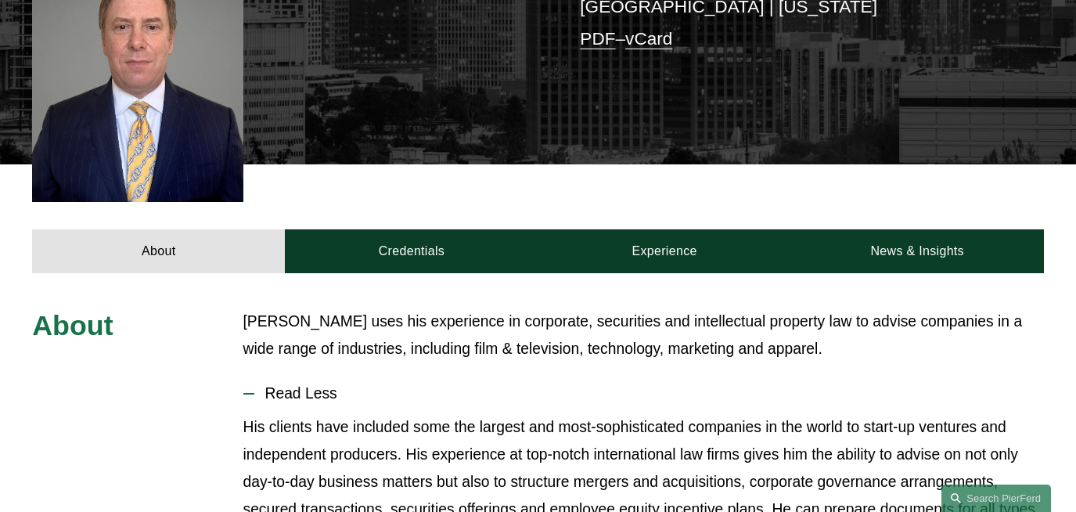
scroll to position [455, 0]
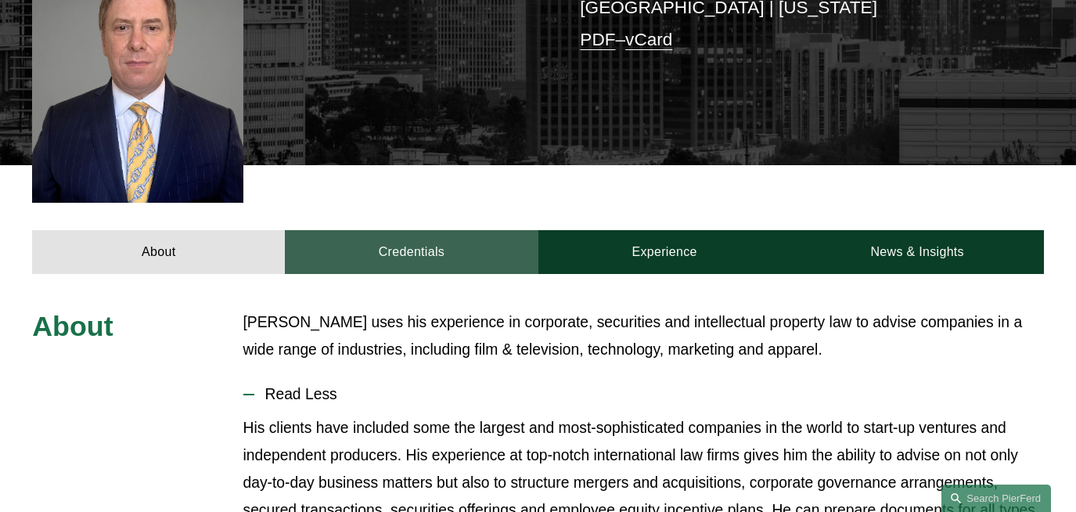
click at [456, 232] on link "Credentials" at bounding box center [411, 252] width 253 height 44
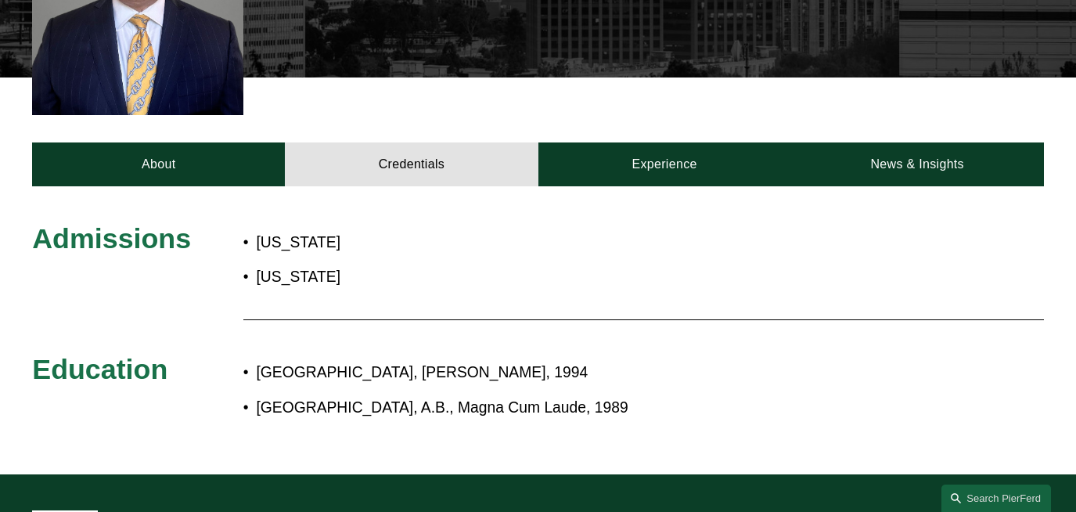
scroll to position [553, 0]
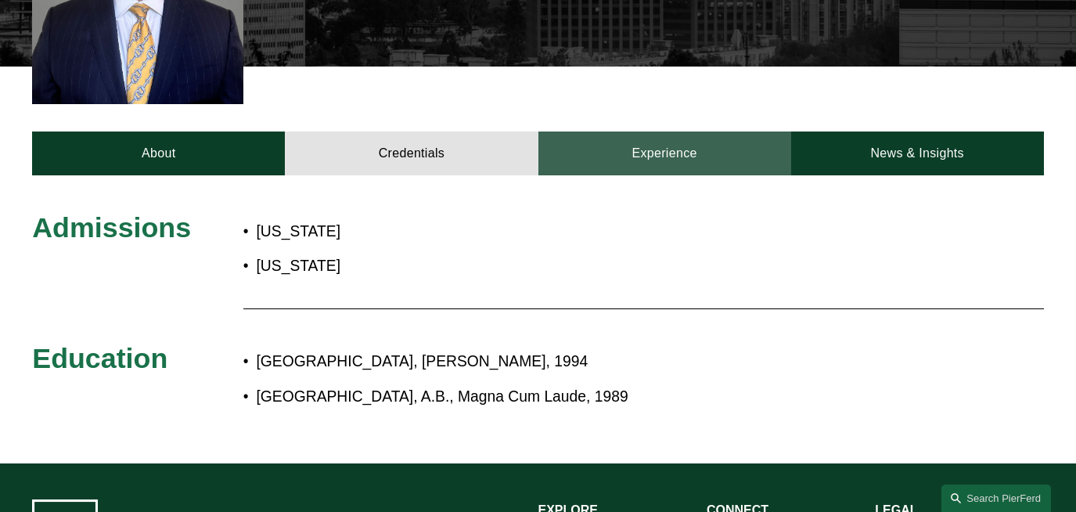
click at [684, 131] on link "Experience" at bounding box center [664, 153] width 253 height 44
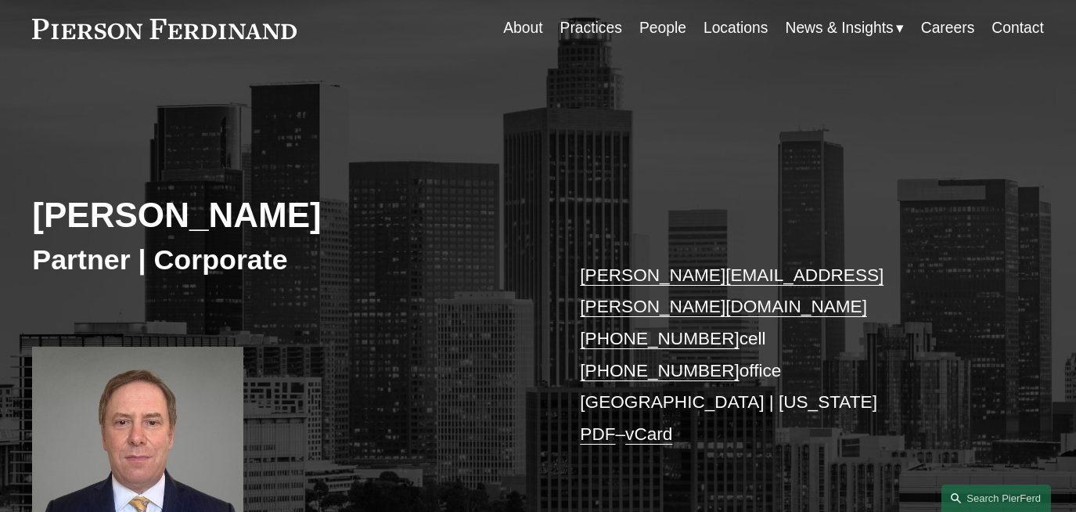
scroll to position [0, 0]
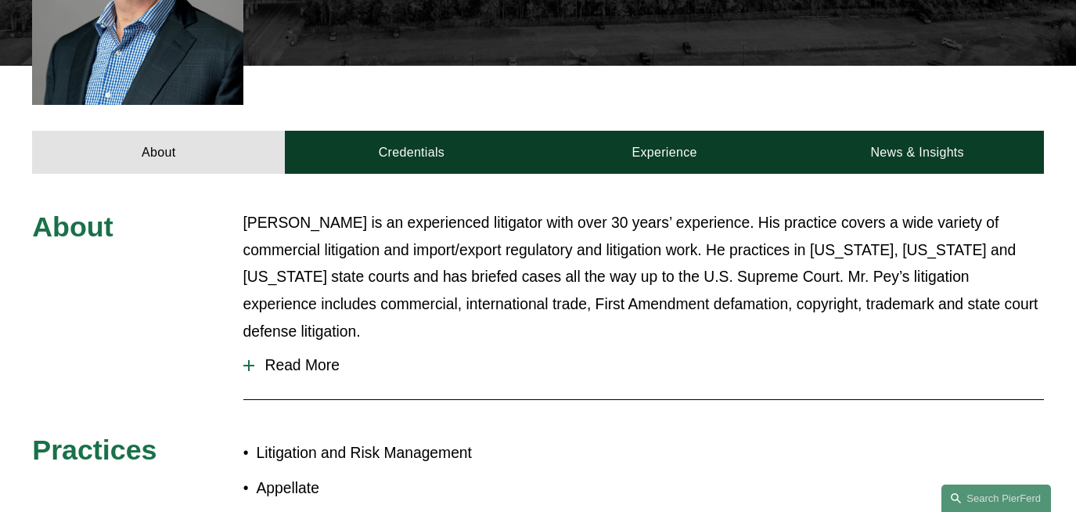
scroll to position [584, 0]
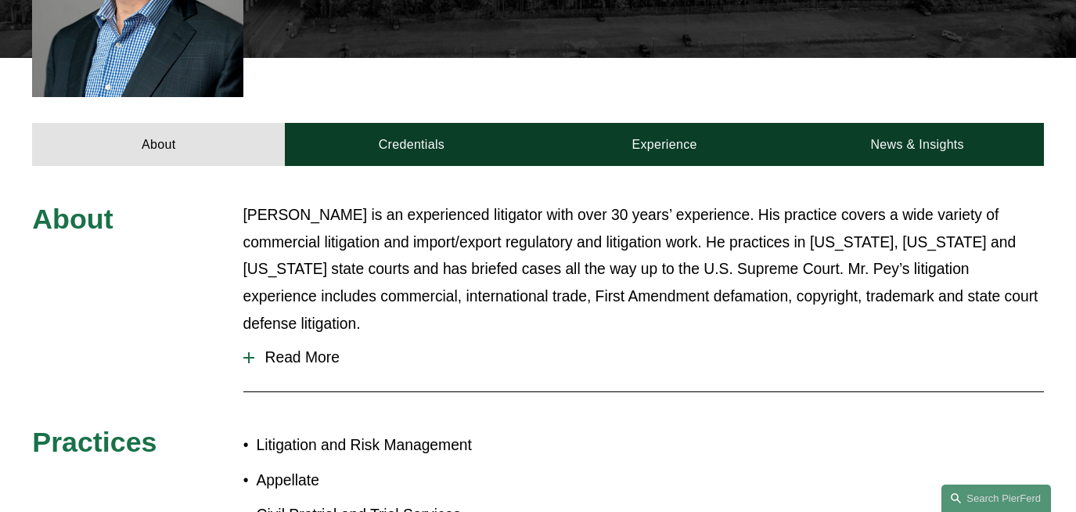
click at [322, 349] on span "Read More" at bounding box center [648, 357] width 789 height 17
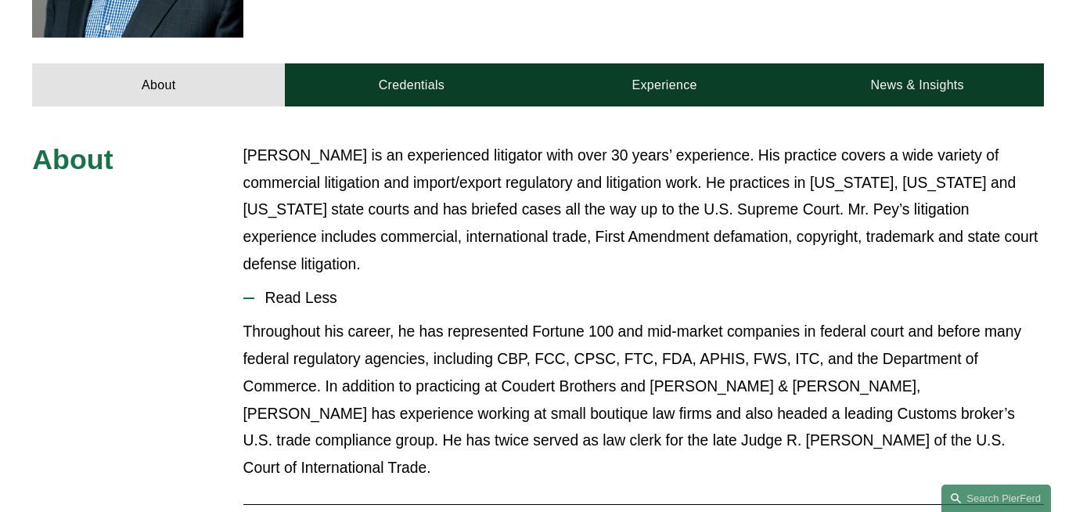
scroll to position [626, 0]
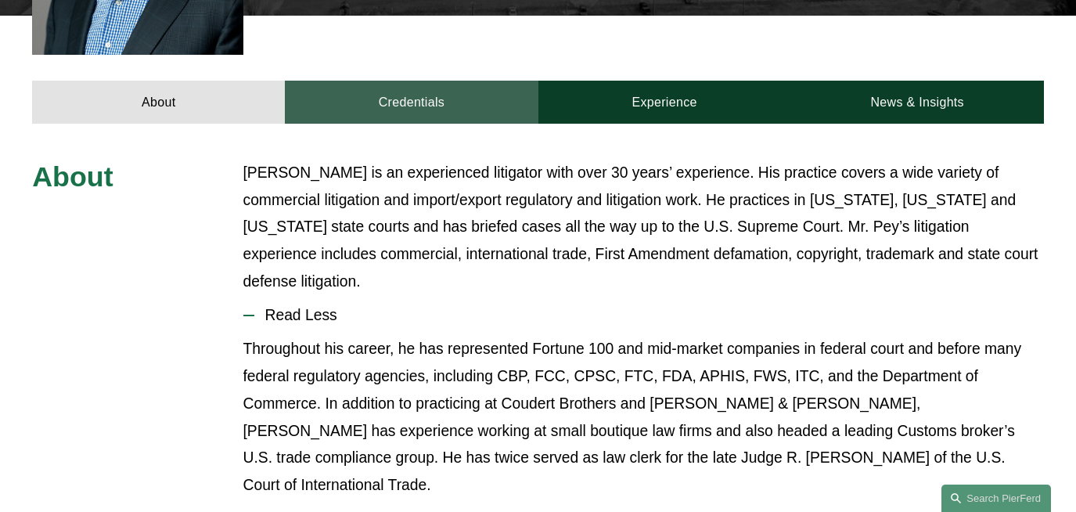
click at [423, 81] on link "Credentials" at bounding box center [411, 103] width 253 height 44
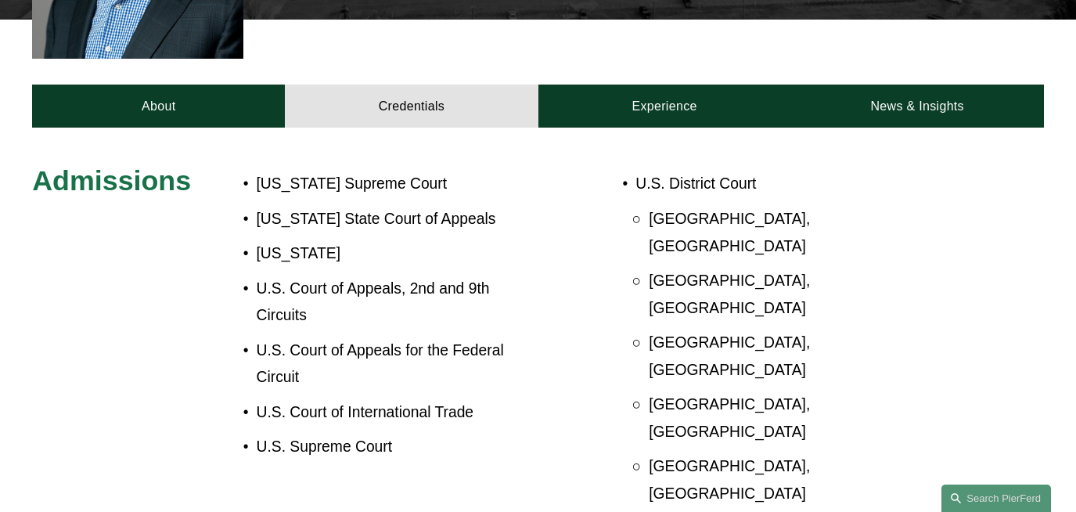
scroll to position [593, 0]
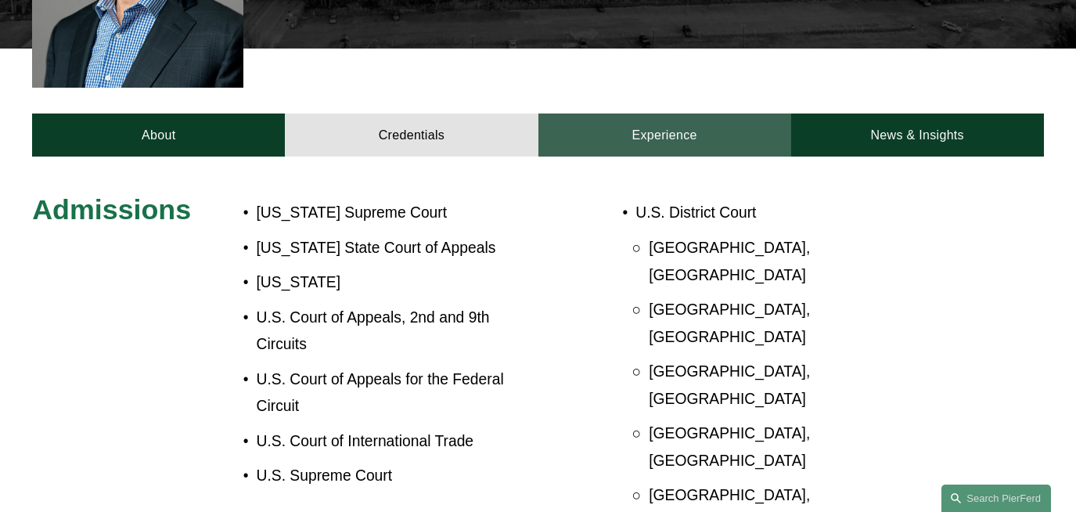
click at [678, 113] on link "Experience" at bounding box center [664, 135] width 253 height 44
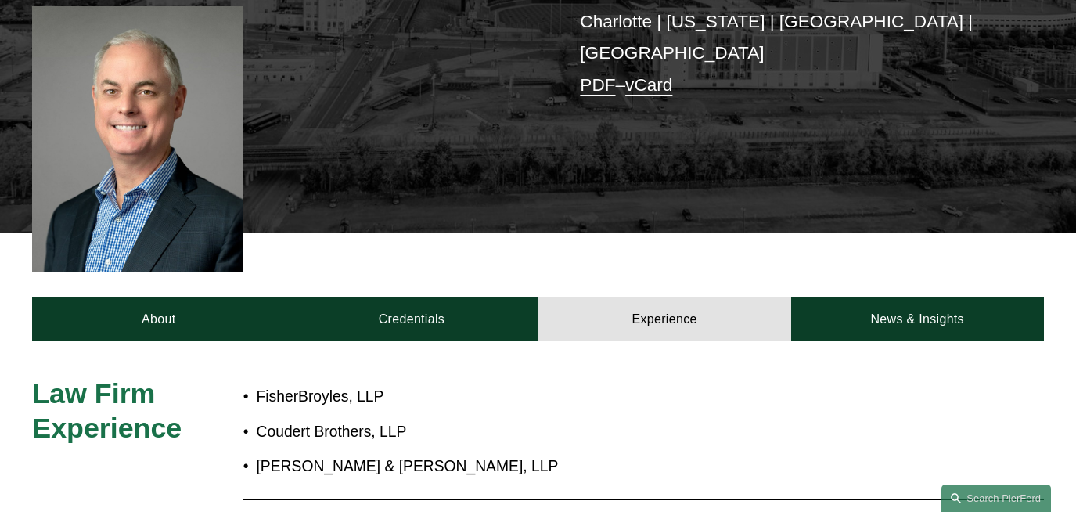
scroll to position [0, 0]
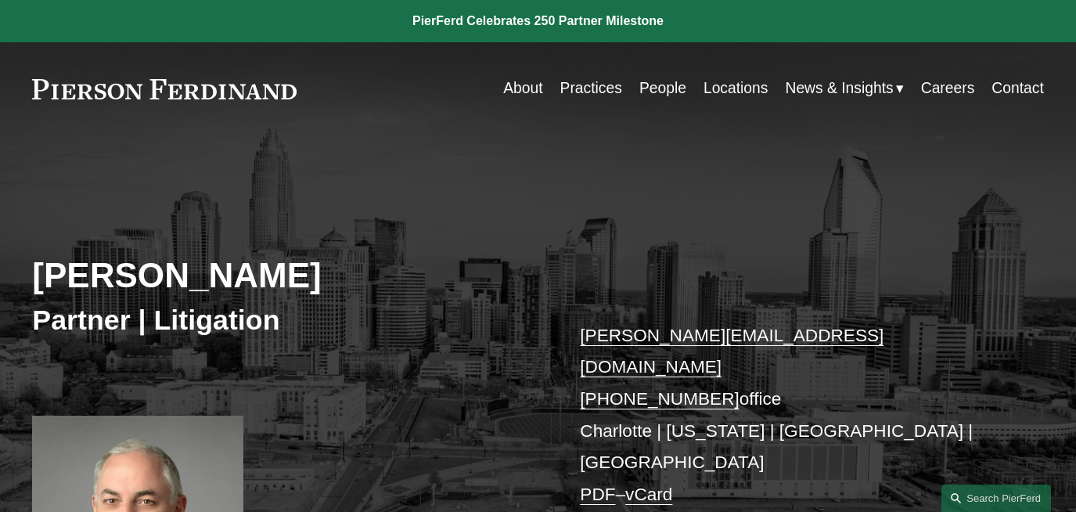
click at [447, 24] on link at bounding box center [538, 21] width 1076 height 42
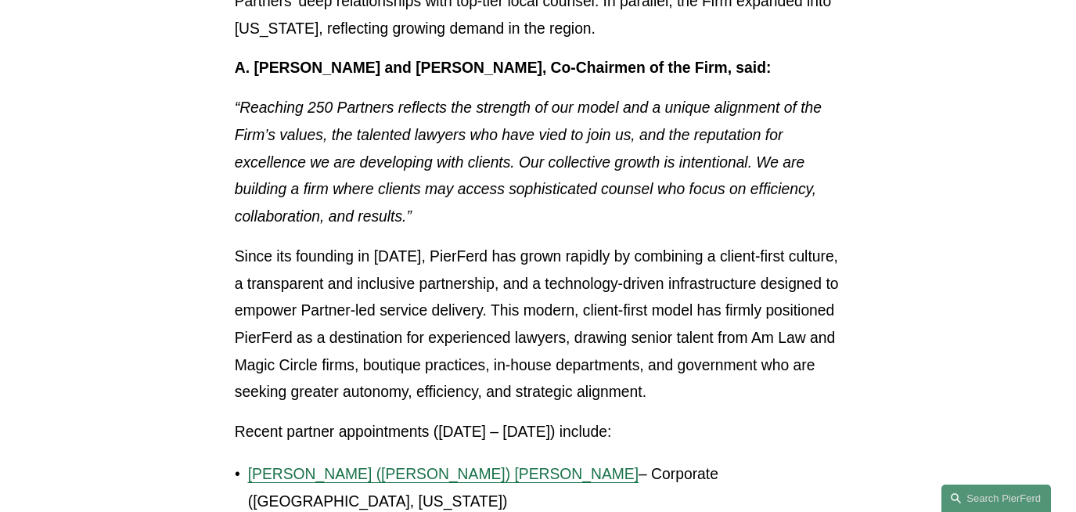
scroll to position [863, 0]
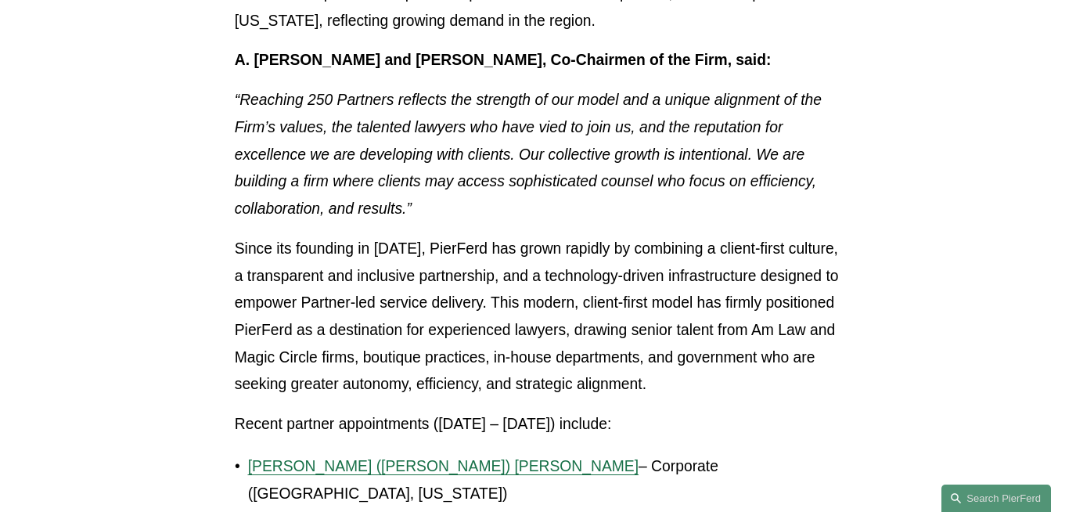
click at [503, 206] on p "“Reaching 250 Partners reflects the strength of our model and a unique alignmen…" at bounding box center [538, 155] width 607 height 136
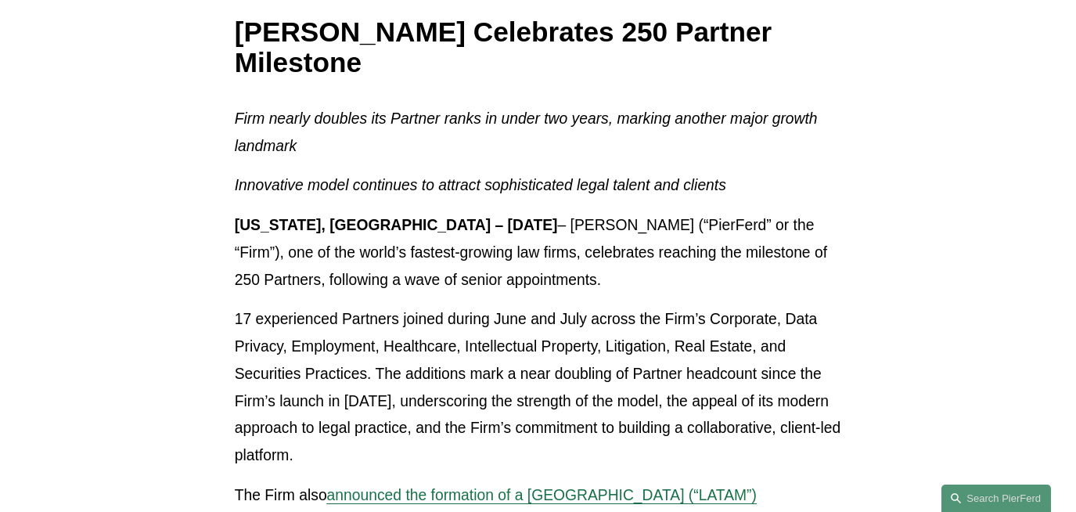
scroll to position [0, 0]
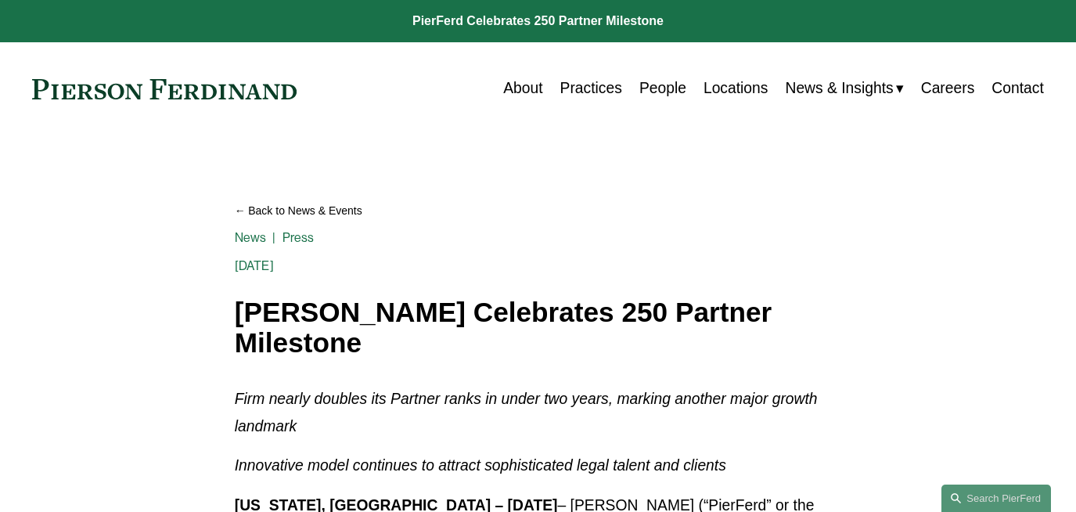
click at [953, 95] on link "Careers" at bounding box center [948, 89] width 54 height 31
